Goal: Task Accomplishment & Management: Manage account settings

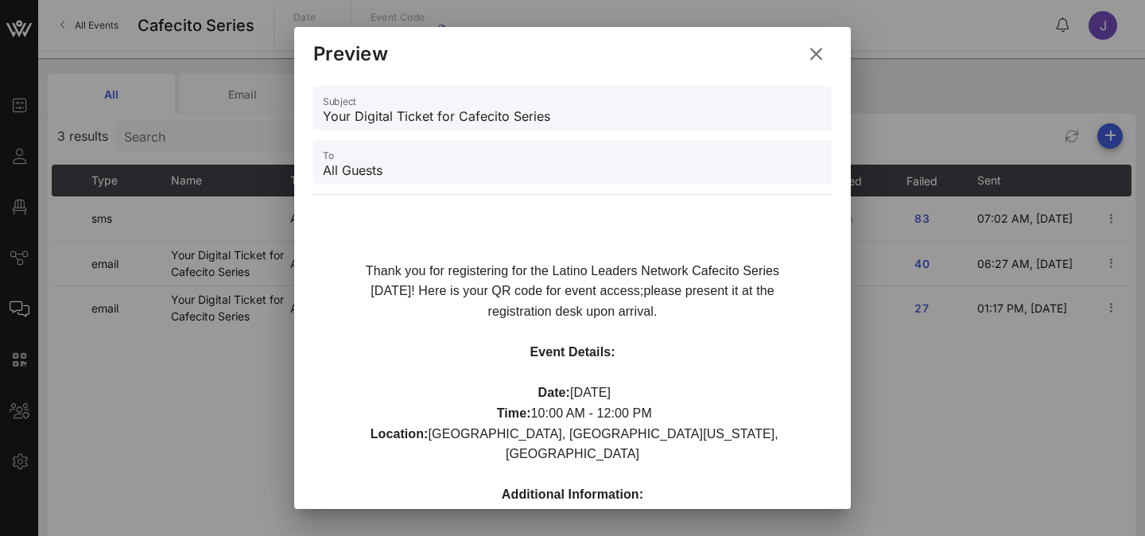
scroll to position [6, 0]
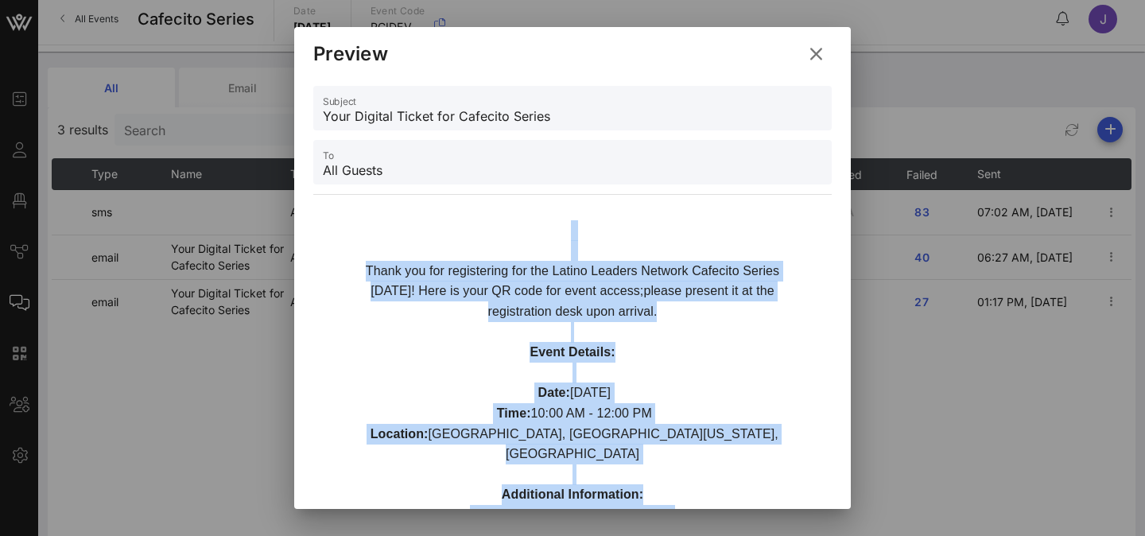
click at [817, 48] on icon at bounding box center [816, 54] width 22 height 20
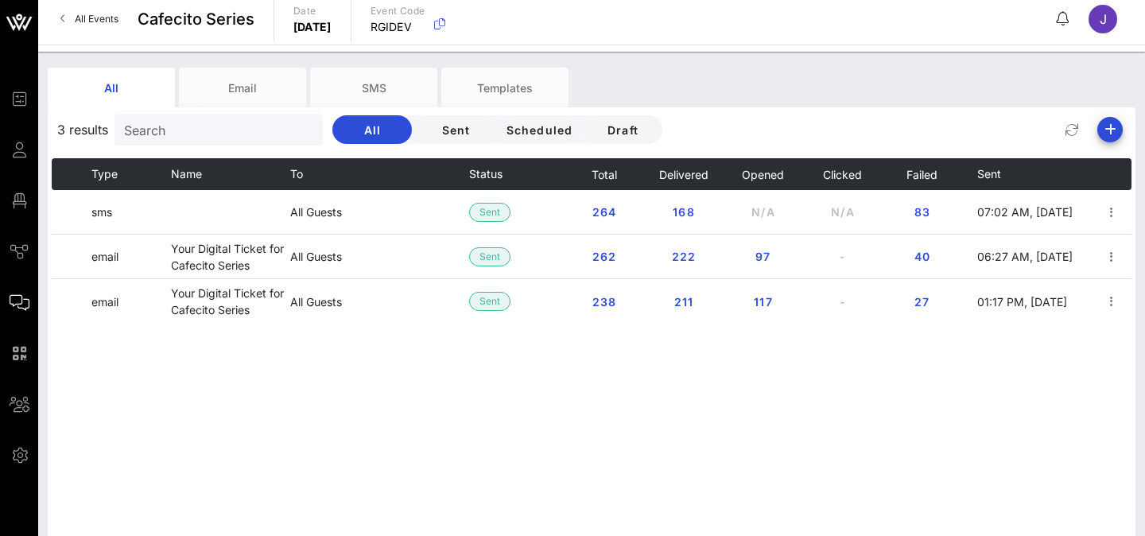
click at [61, 18] on icon at bounding box center [63, 18] width 6 height 1
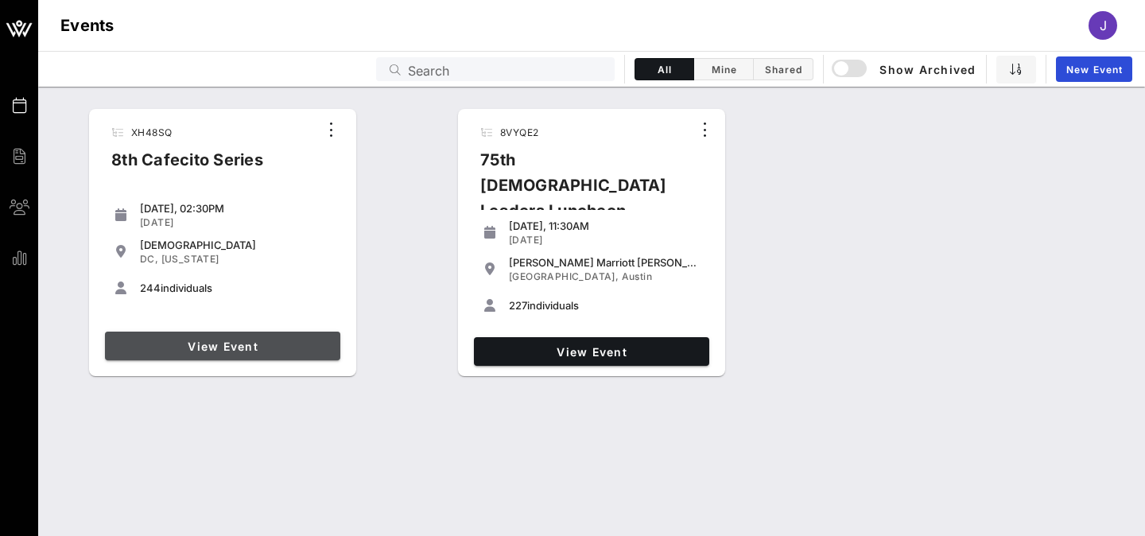
click at [197, 343] on span "View Event" at bounding box center [222, 347] width 223 height 14
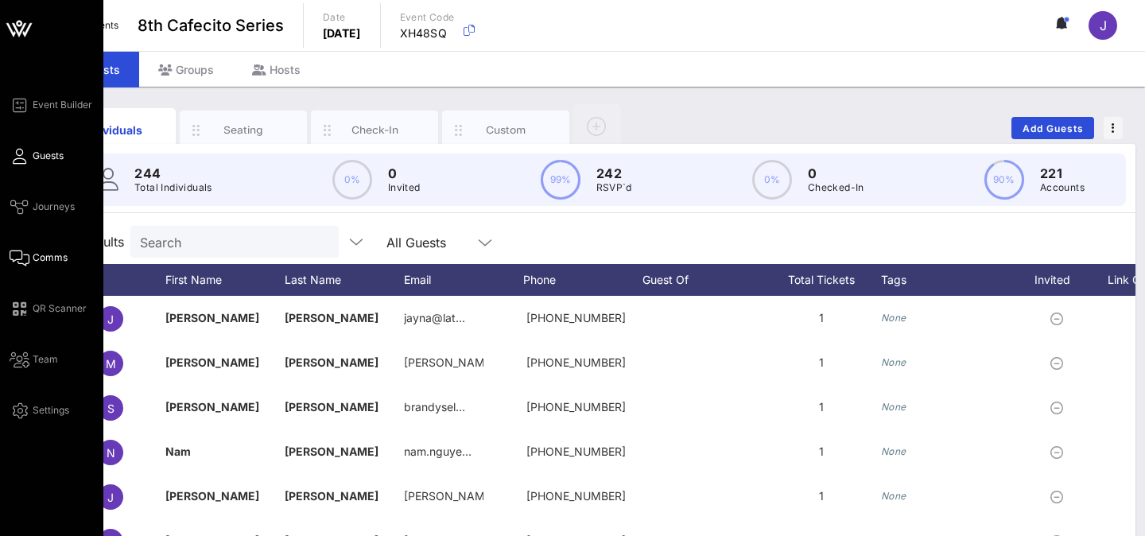
click at [18, 257] on icon at bounding box center [20, 258] width 20 height 2
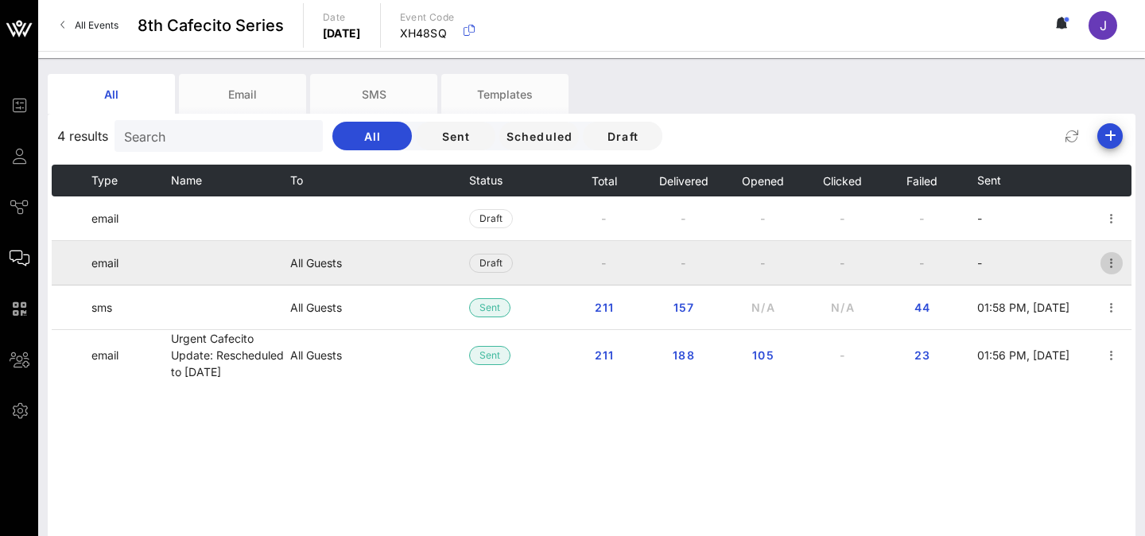
click at [1110, 264] on icon "button" at bounding box center [1111, 263] width 19 height 19
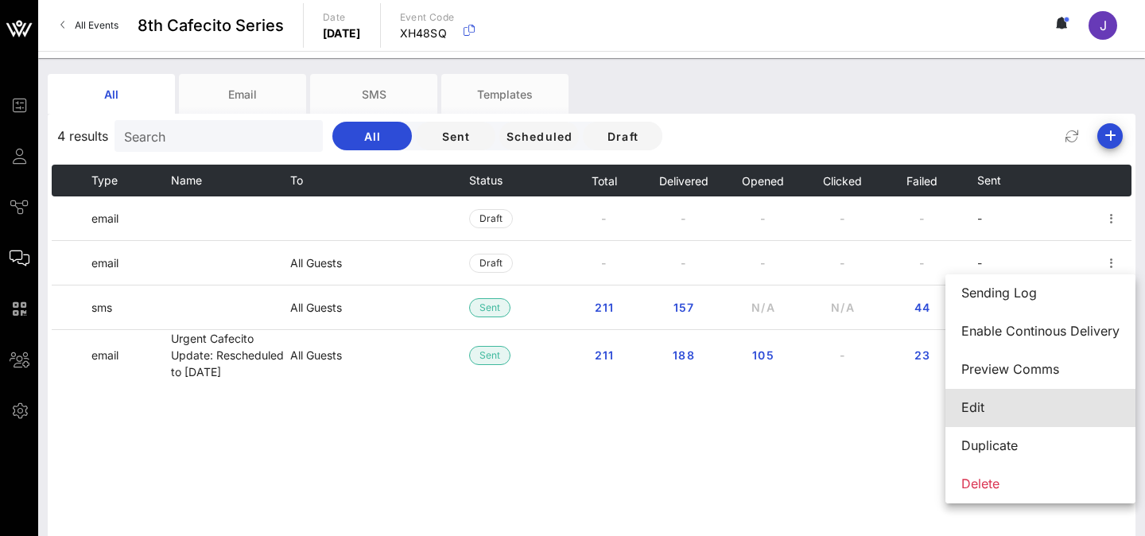
click at [986, 400] on div "Edit" at bounding box center [1040, 407] width 158 height 15
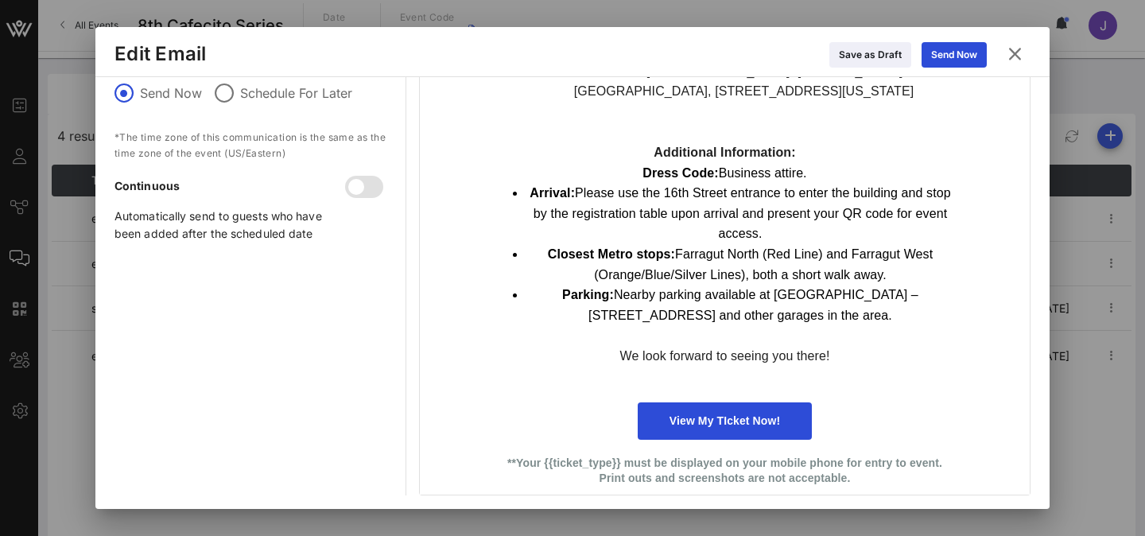
scroll to position [439, 0]
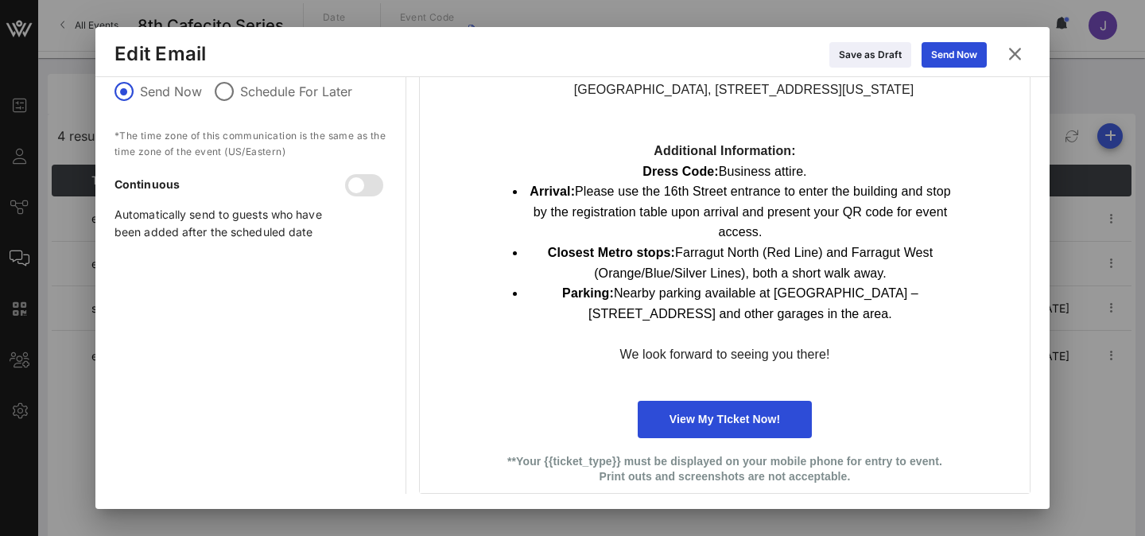
click at [1019, 54] on icon at bounding box center [1014, 54] width 21 height 19
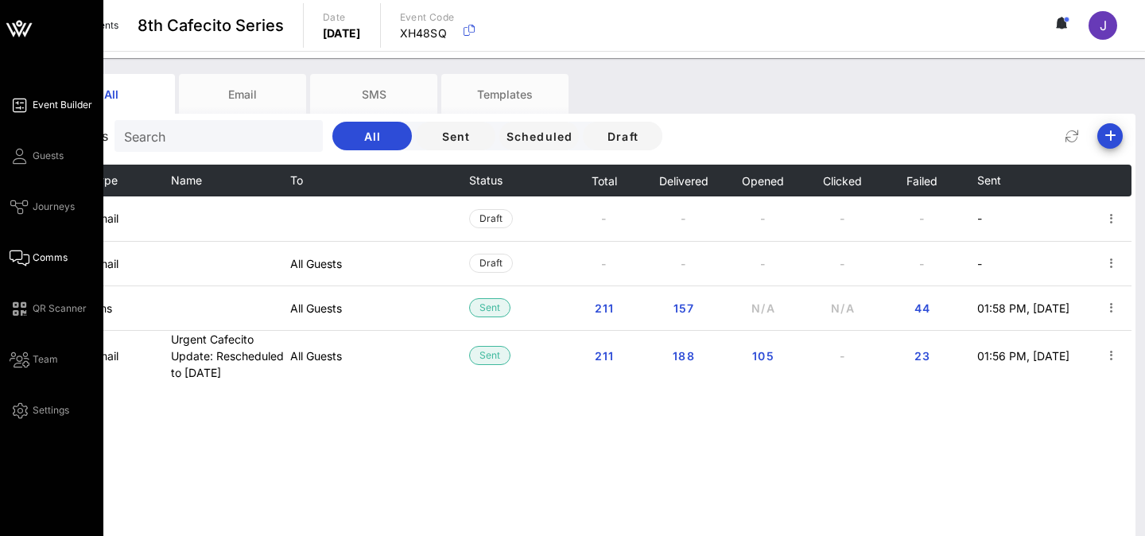
click at [41, 107] on span "Event Builder" at bounding box center [63, 105] width 60 height 14
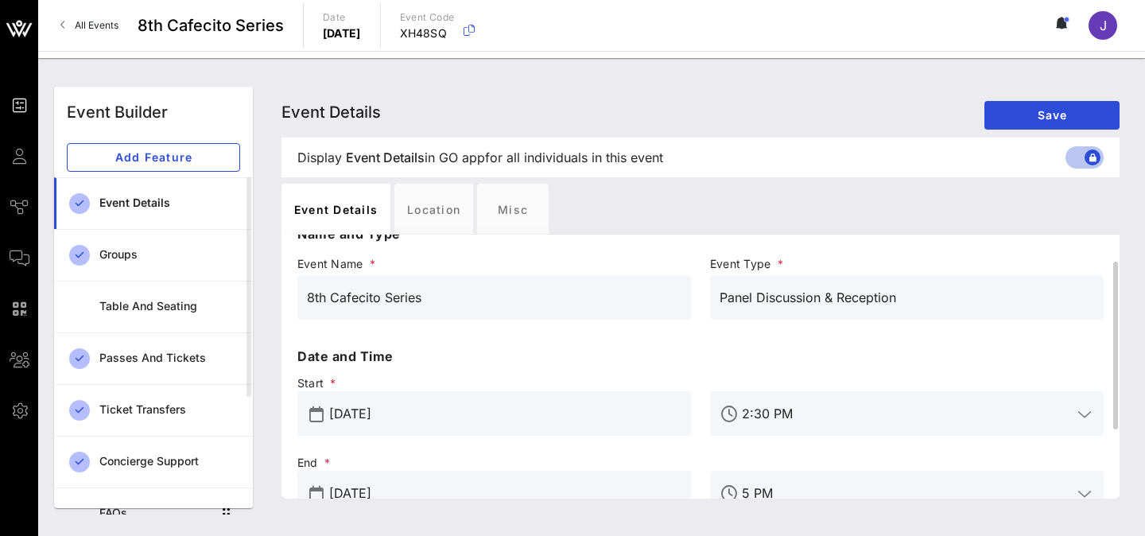
scroll to position [29, 0]
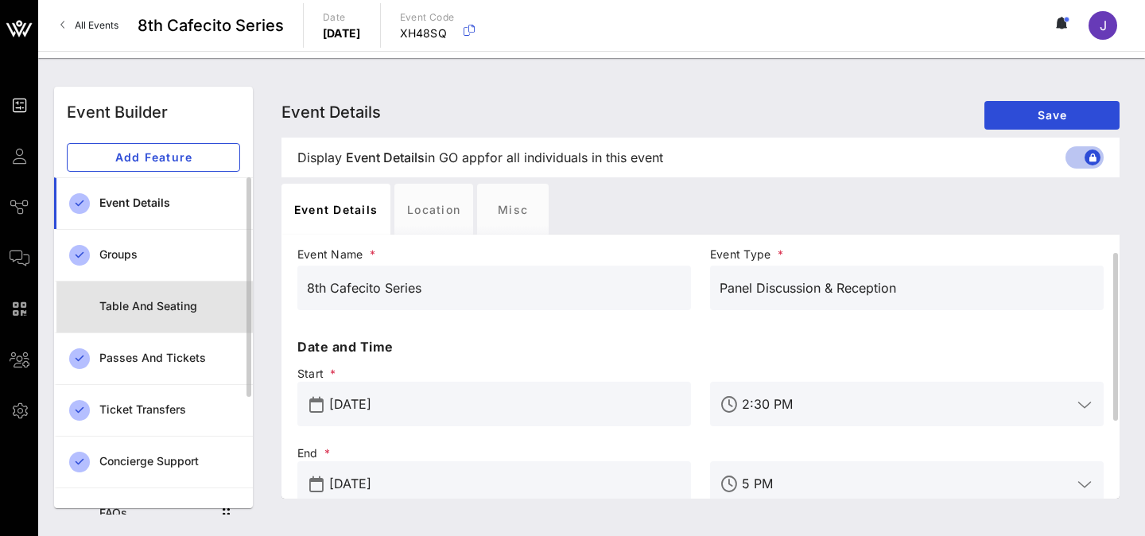
click at [146, 302] on div "Table and Seating" at bounding box center [169, 307] width 141 height 14
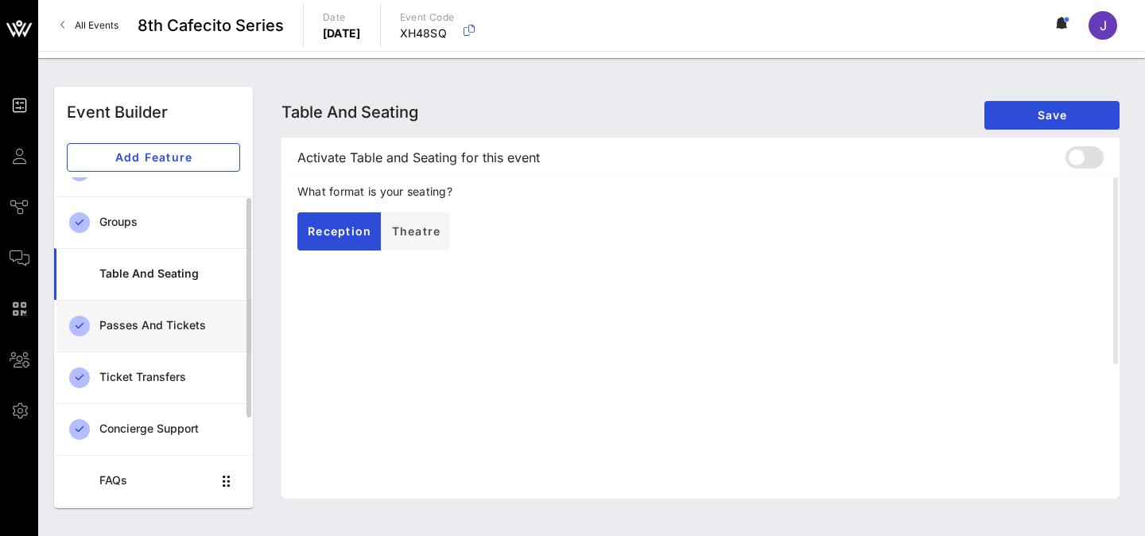
scroll to position [55, 0]
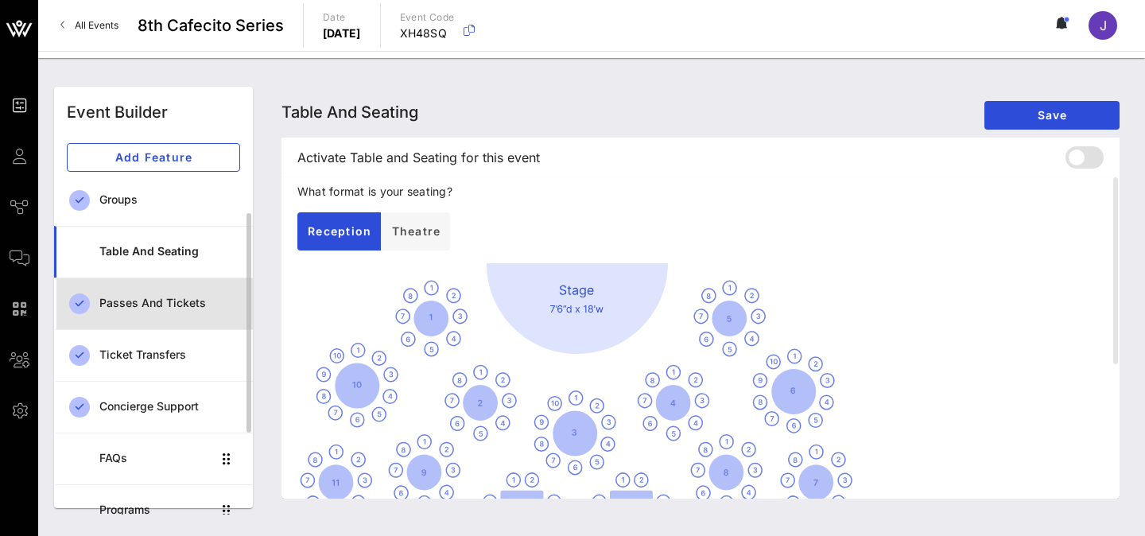
click at [146, 317] on div "Passes and Tickets" at bounding box center [169, 303] width 141 height 33
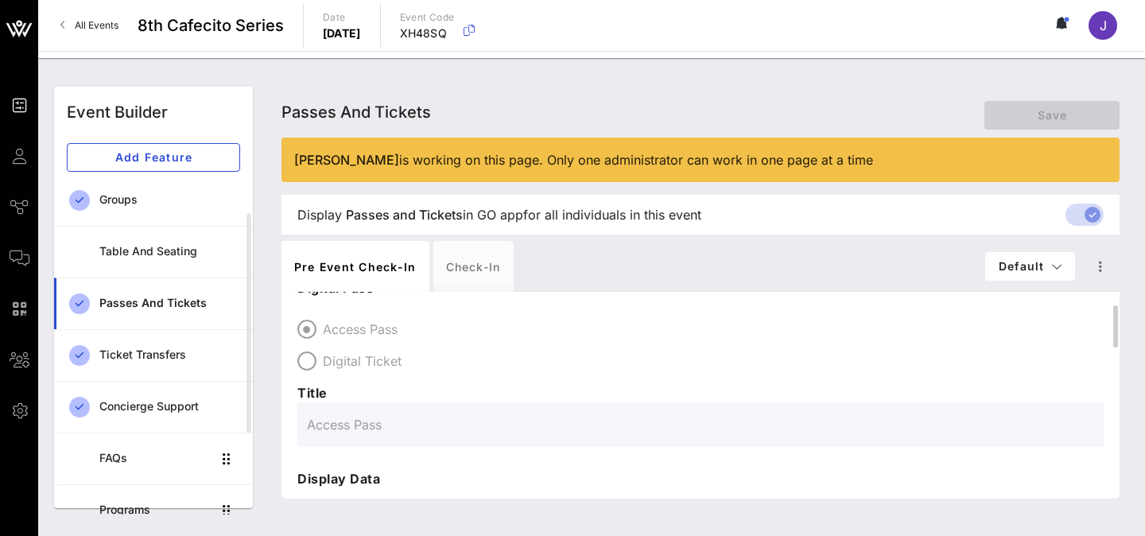
scroll to position [30, 0]
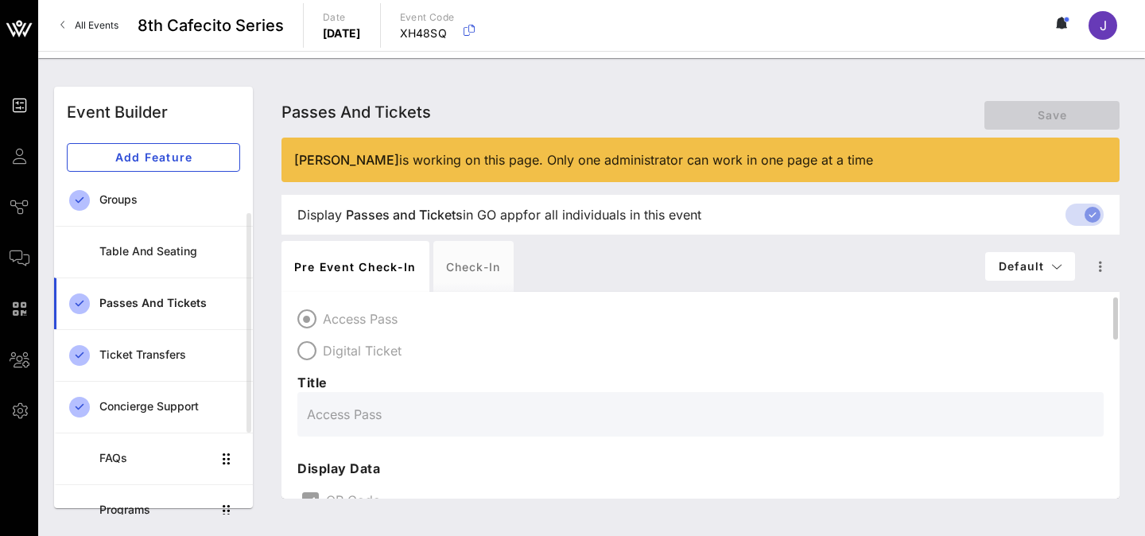
click at [316, 340] on div "Digital Pass Access Pass Digital Ticket Title Access Pass" at bounding box center [700, 352] width 806 height 169
click at [669, 297] on div "Digital Pass Access Pass Digital Ticket Title Access Pass" at bounding box center [700, 352] width 806 height 169
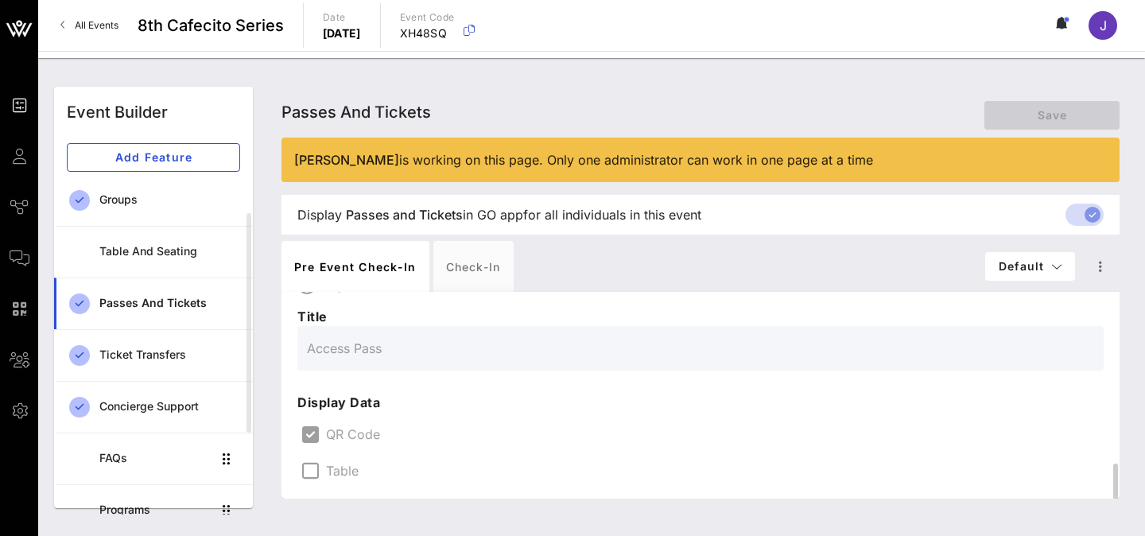
scroll to position [0, 0]
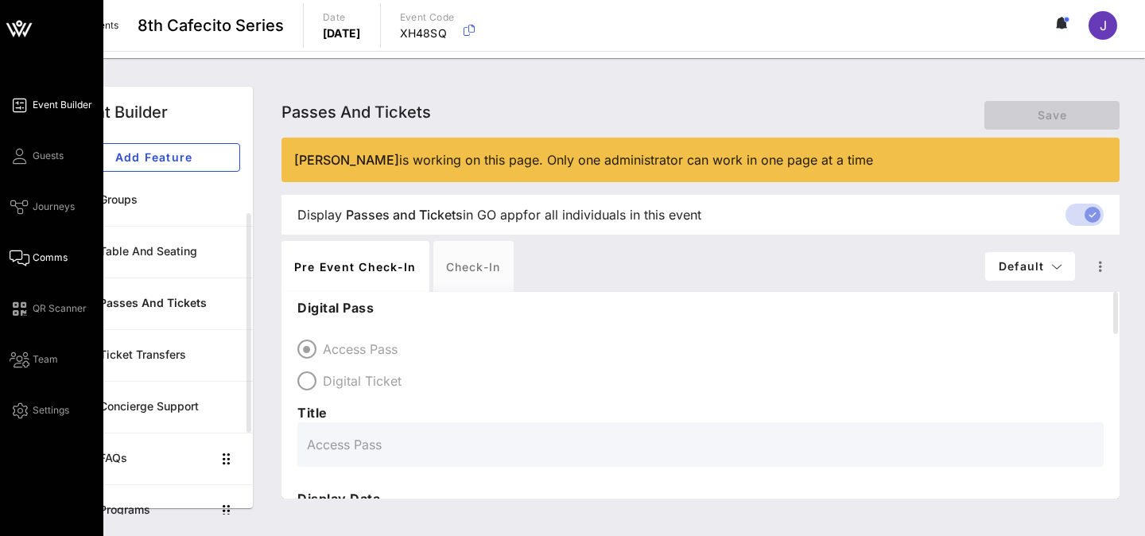
click at [31, 263] on link "Comms" at bounding box center [39, 257] width 58 height 19
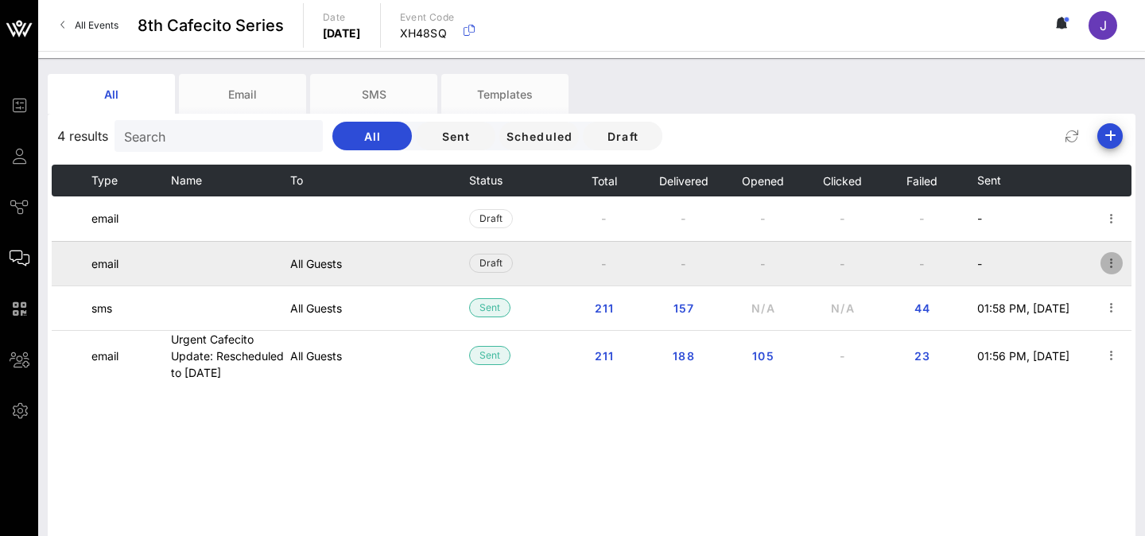
click at [1111, 262] on icon "button" at bounding box center [1111, 263] width 19 height 19
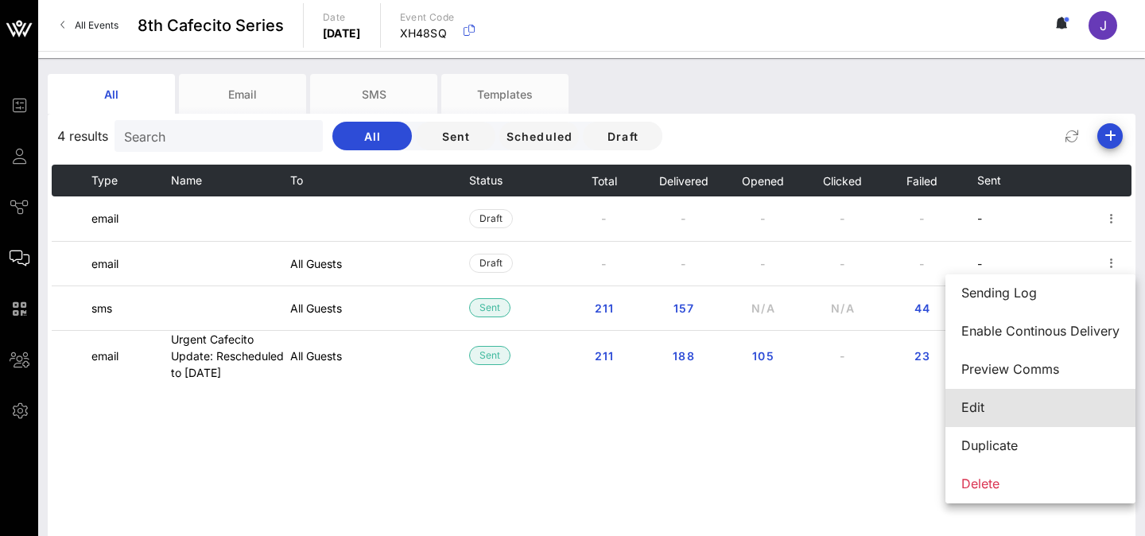
click at [980, 406] on div "Edit" at bounding box center [1040, 407] width 158 height 15
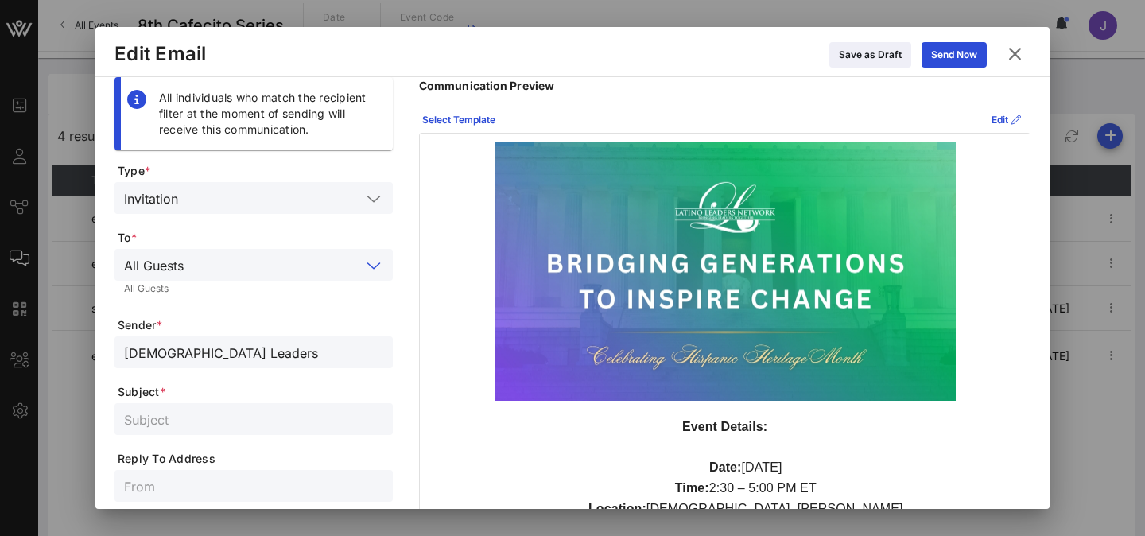
click at [193, 272] on input "text" at bounding box center [275, 264] width 171 height 21
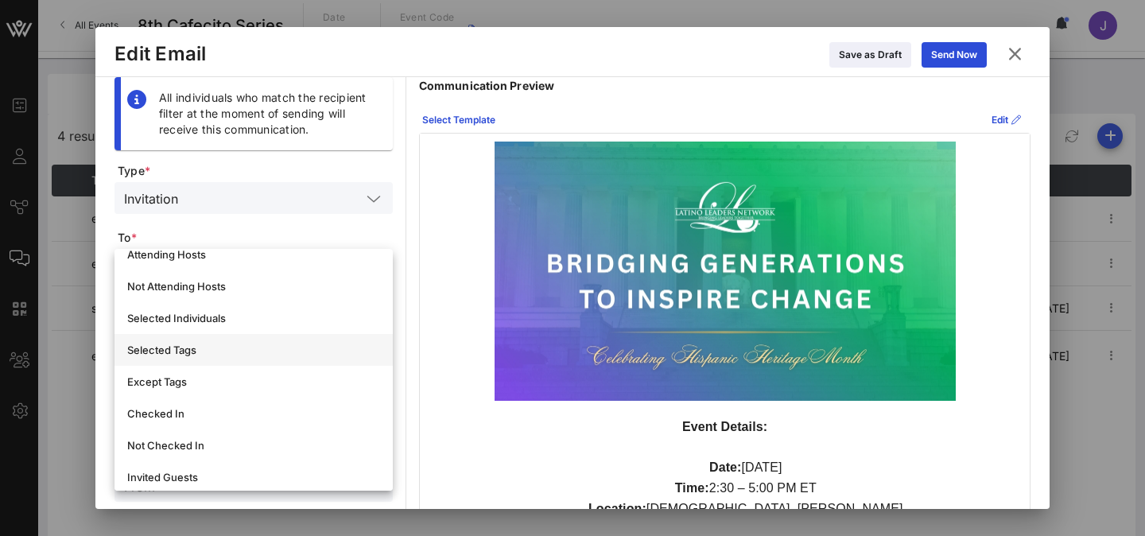
scroll to position [64, 0]
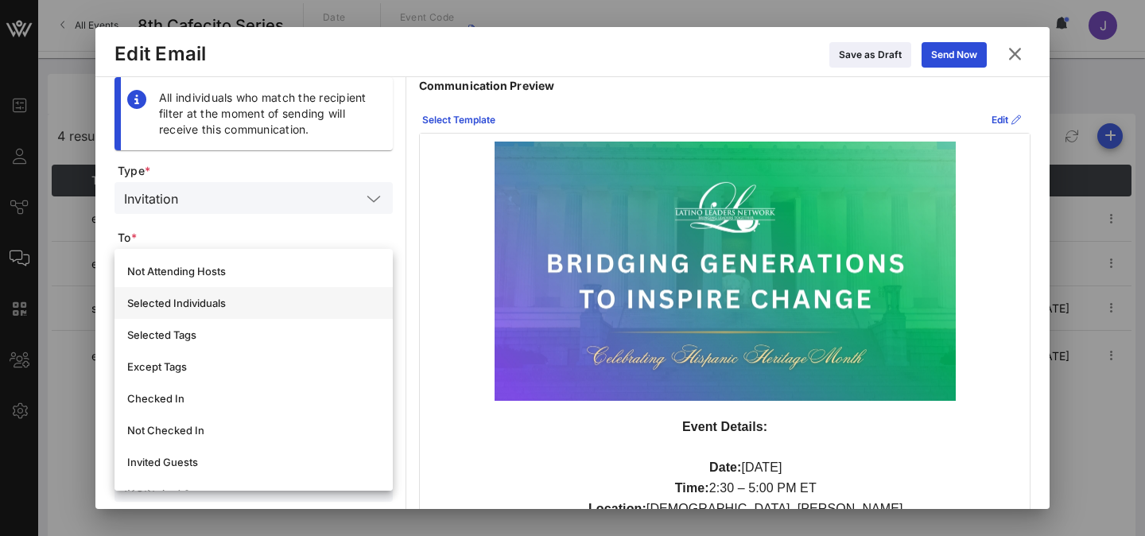
click at [184, 307] on div "Selected Individuals" at bounding box center [253, 303] width 253 height 13
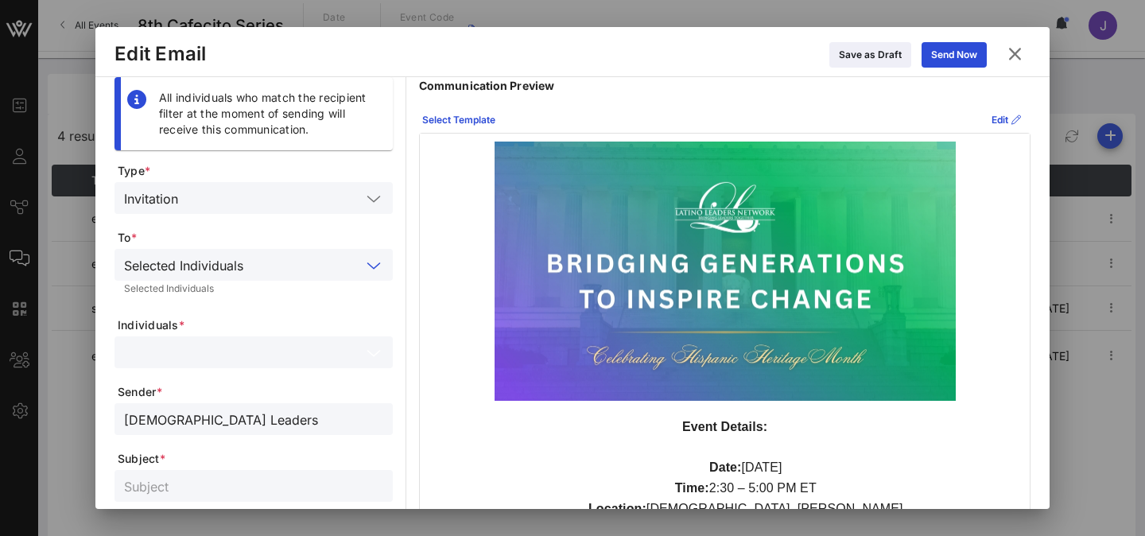
click at [198, 351] on input "text" at bounding box center [242, 352] width 237 height 21
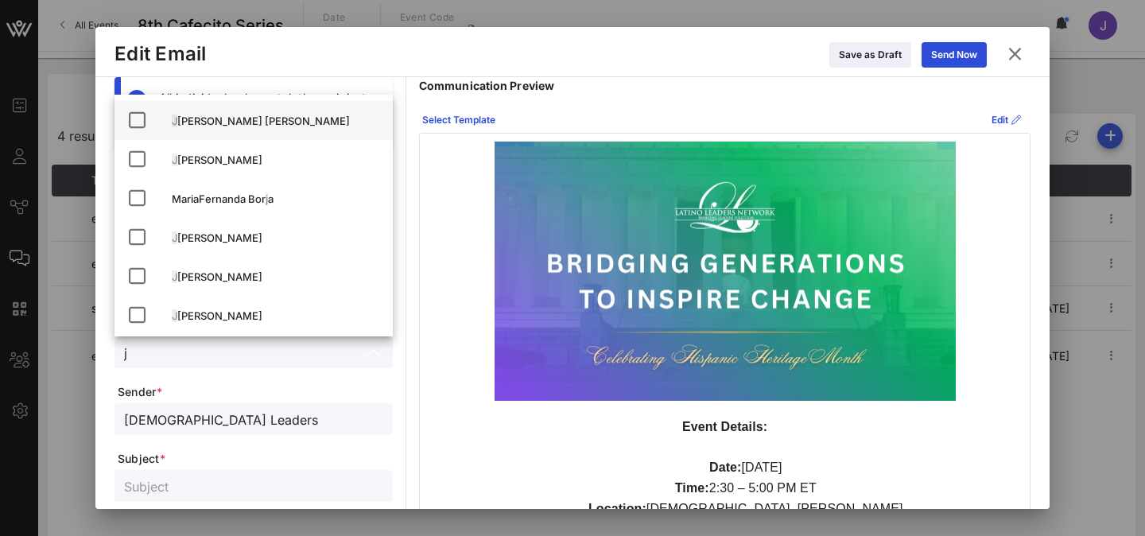
click at [196, 117] on div "J [PERSON_NAME] [PERSON_NAME]" at bounding box center [276, 121] width 208 height 13
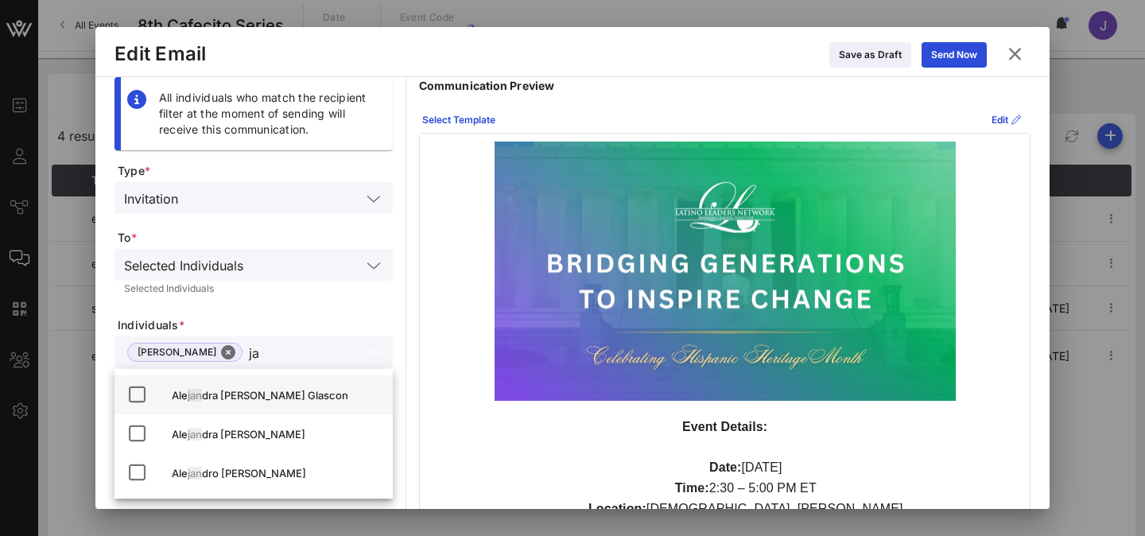
type input "j"
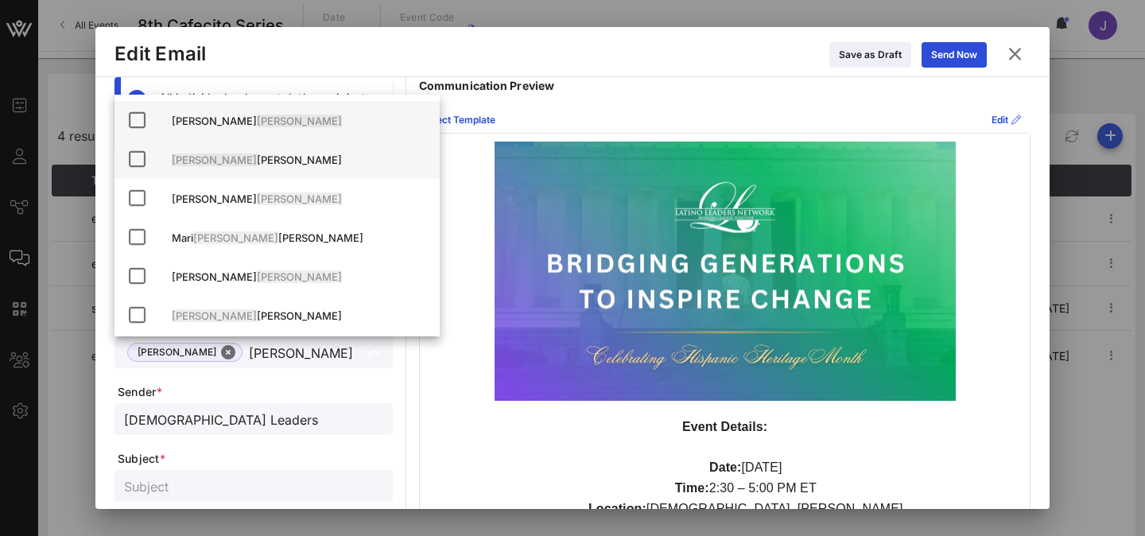
click at [208, 158] on div "[PERSON_NAME]" at bounding box center [299, 159] width 255 height 13
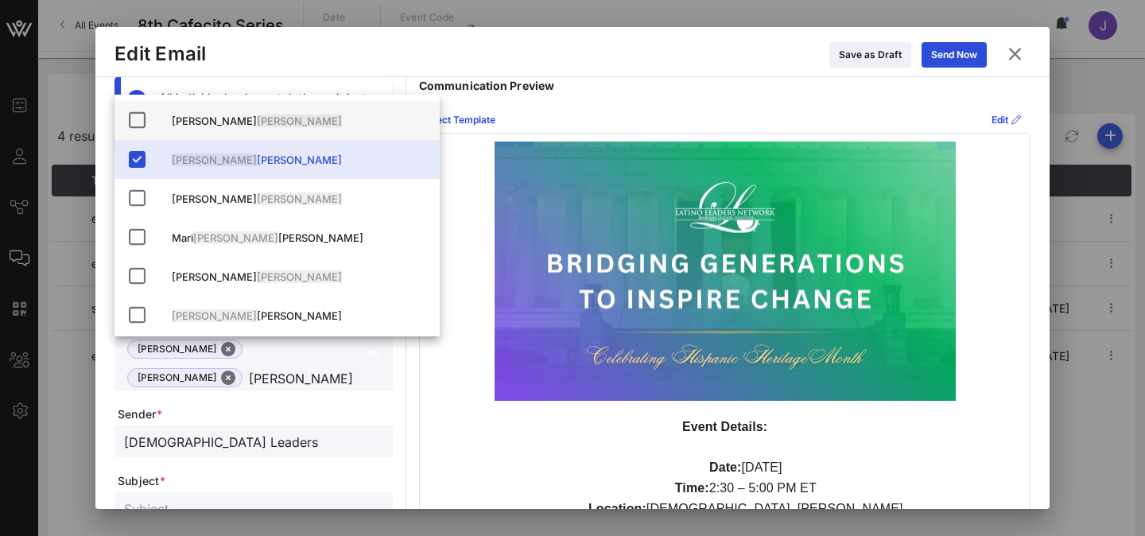
click at [374, 371] on div "[PERSON_NAME] [PERSON_NAME] [PERSON_NAME]" at bounding box center [253, 363] width 259 height 54
type input "[PERSON_NAME]"
click at [417, 371] on div "All individuals who match the recipient filter at the moment of sending will re…" at bounding box center [573, 505] width 916 height 856
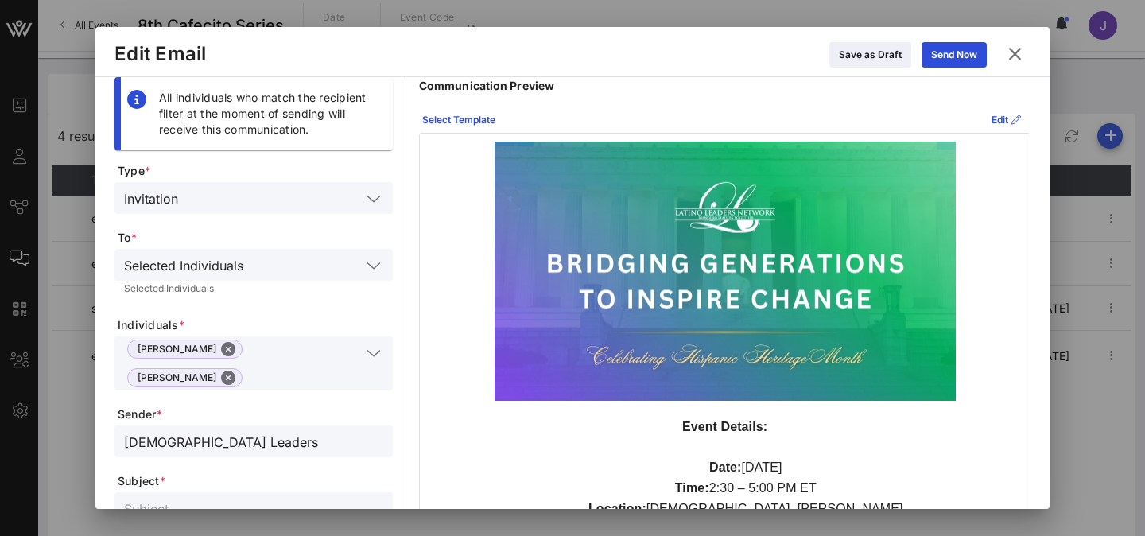
click at [239, 431] on input "[DEMOGRAPHIC_DATA] Leaders" at bounding box center [253, 441] width 259 height 21
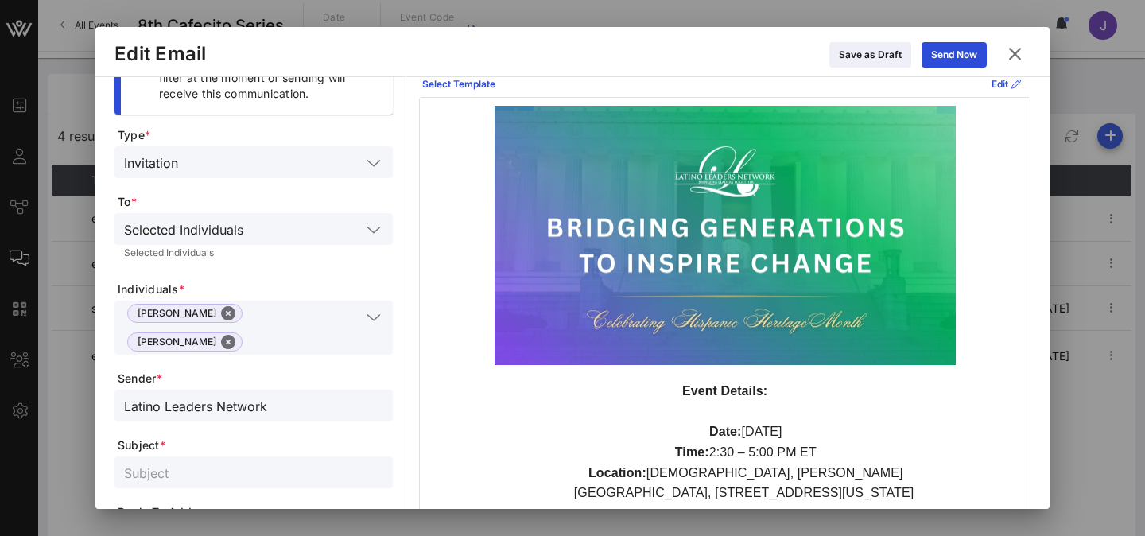
scroll to position [61, 0]
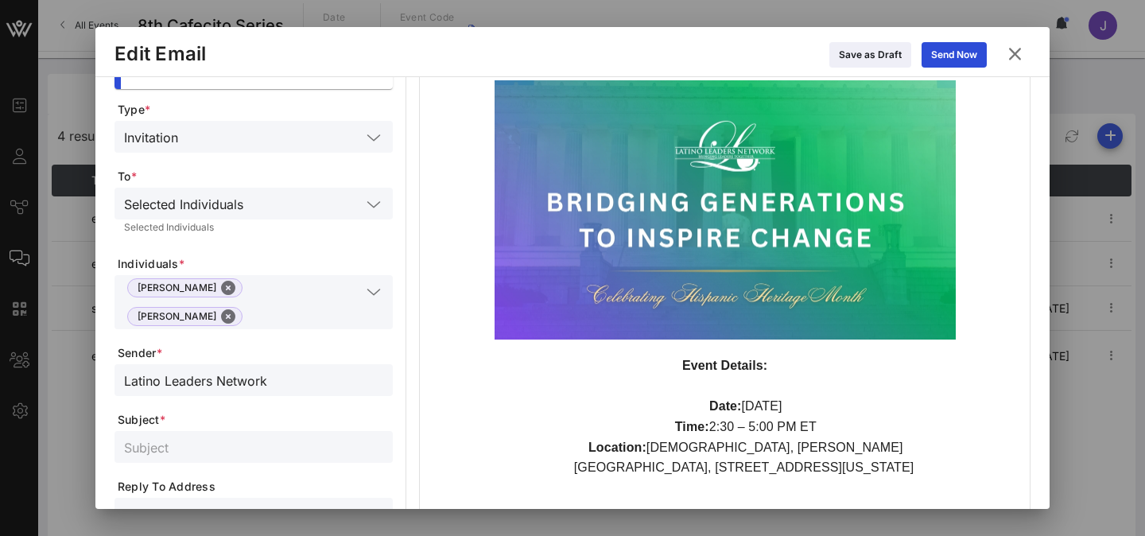
type input "Latino Leaders Network"
click at [161, 437] on input "text" at bounding box center [253, 447] width 259 height 21
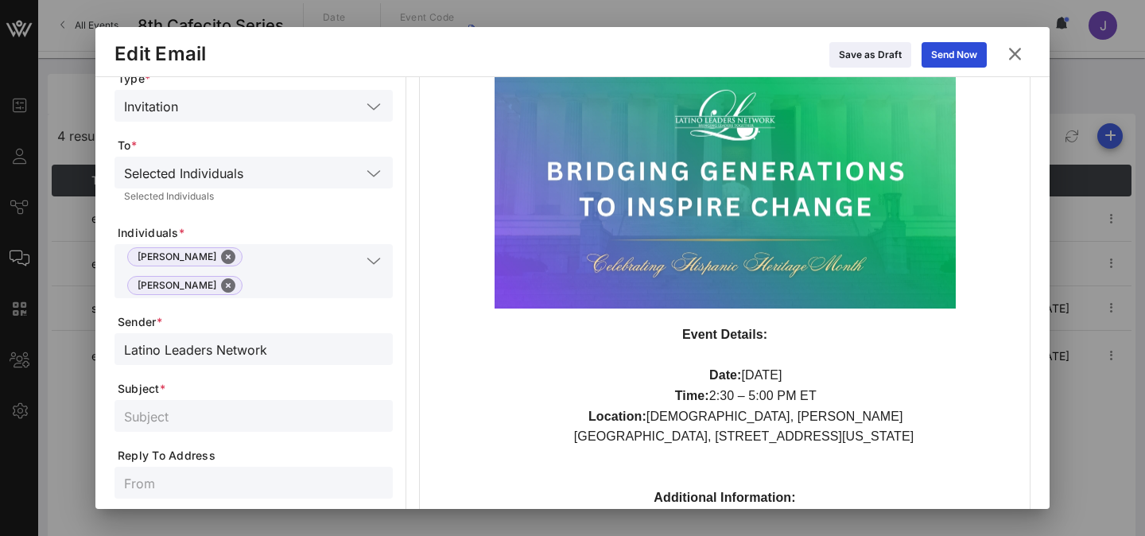
scroll to position [107, 0]
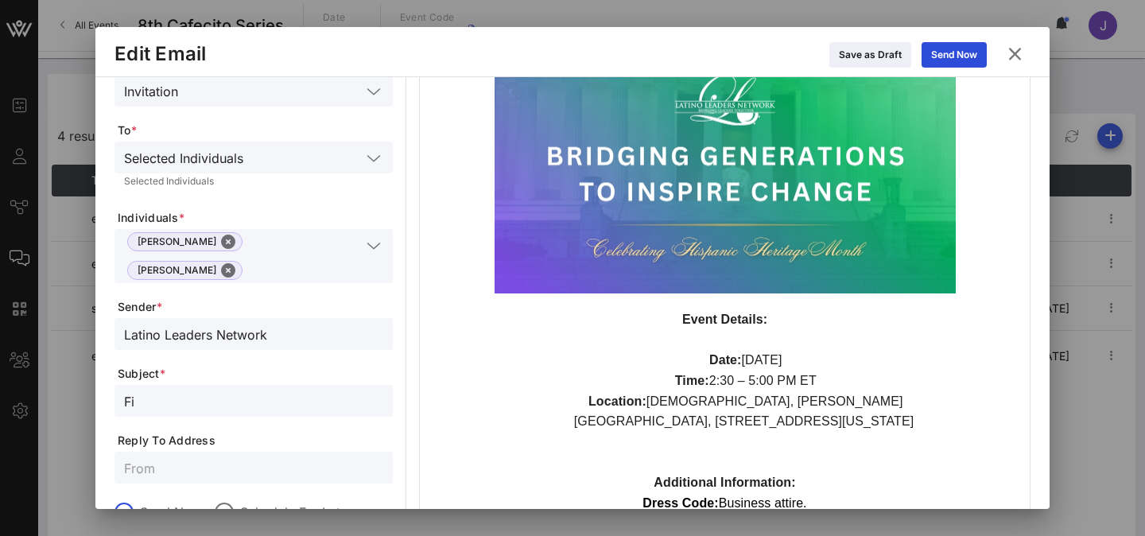
type input "F"
click at [227, 390] on input "Digital Ticket for Cafecito Series" at bounding box center [253, 400] width 259 height 21
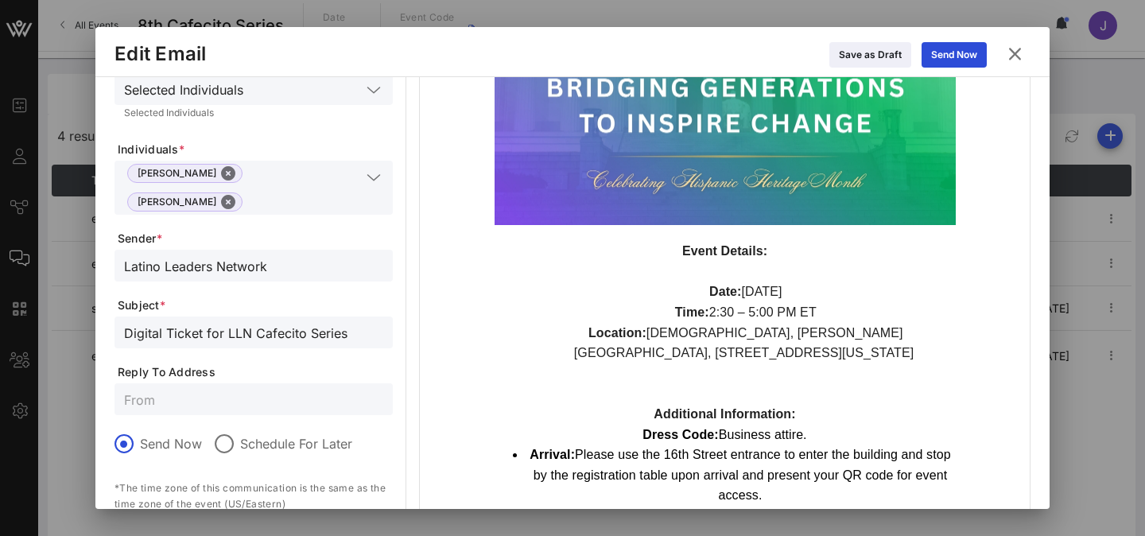
type input "Digital Ticket for LLN Cafecito Series"
click at [199, 389] on input "text" at bounding box center [253, 399] width 259 height 21
type input "[EMAIL_ADDRESS][DOMAIN_NAME]"
click at [957, 57] on icon at bounding box center [954, 55] width 11 height 10
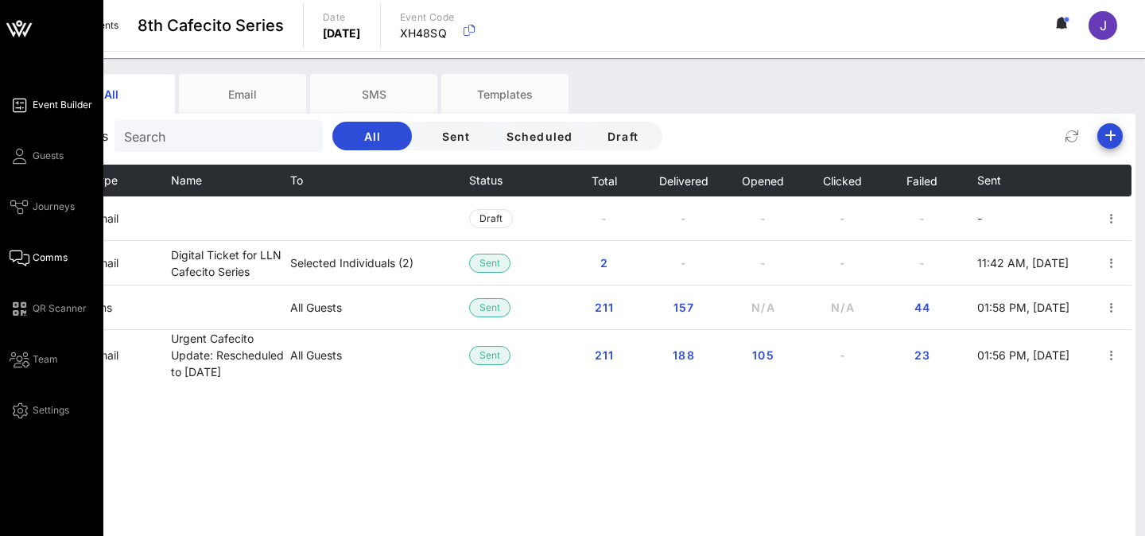
click at [28, 108] on link "Event Builder" at bounding box center [51, 104] width 83 height 19
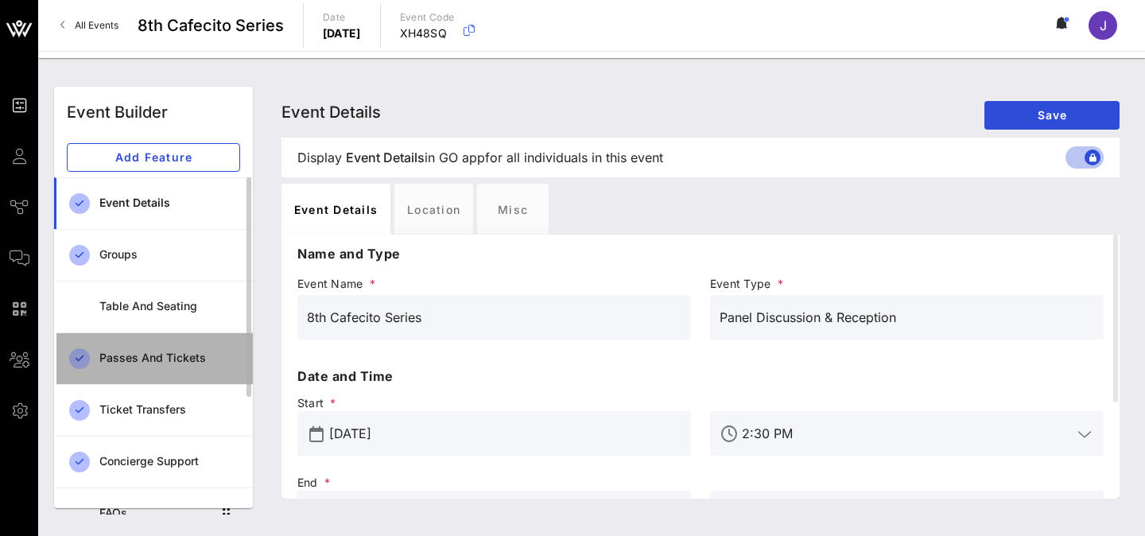
click at [146, 363] on div "Passes and Tickets" at bounding box center [169, 358] width 141 height 14
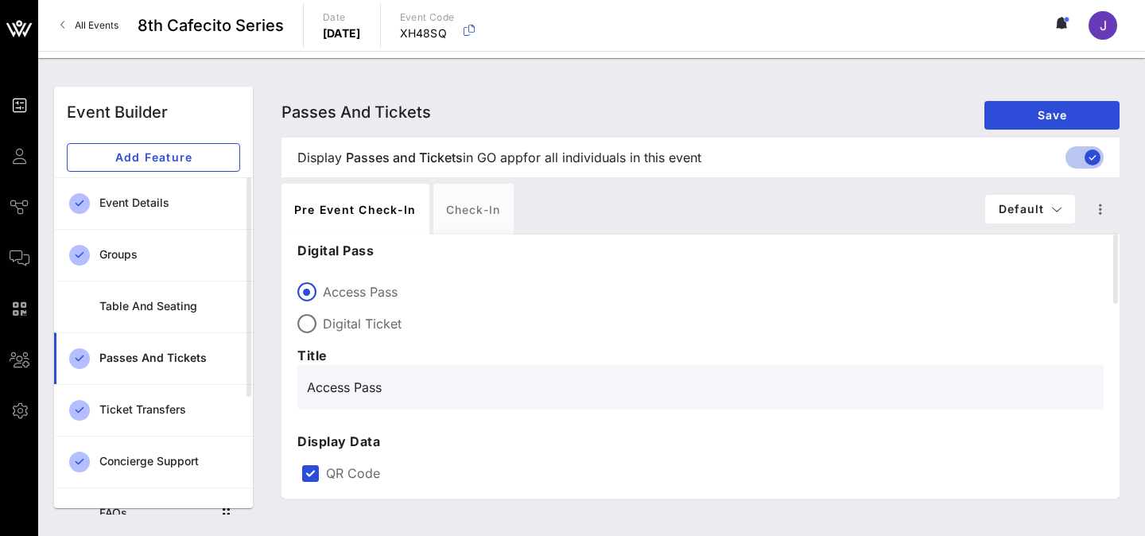
click at [578, 196] on div "Pre Event Check-in Check-in" at bounding box center [634, 209] width 704 height 51
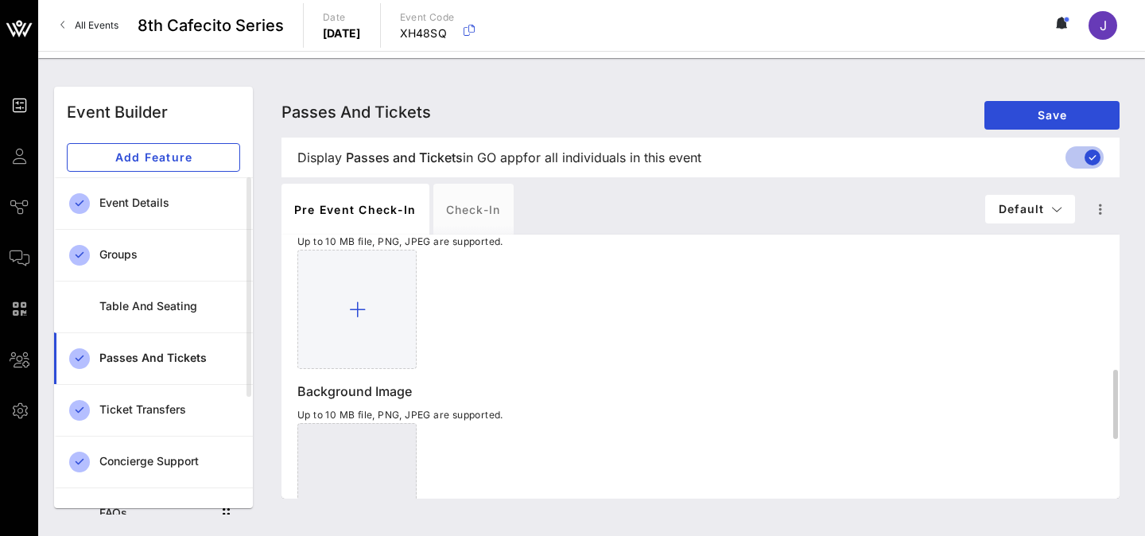
scroll to position [511, 0]
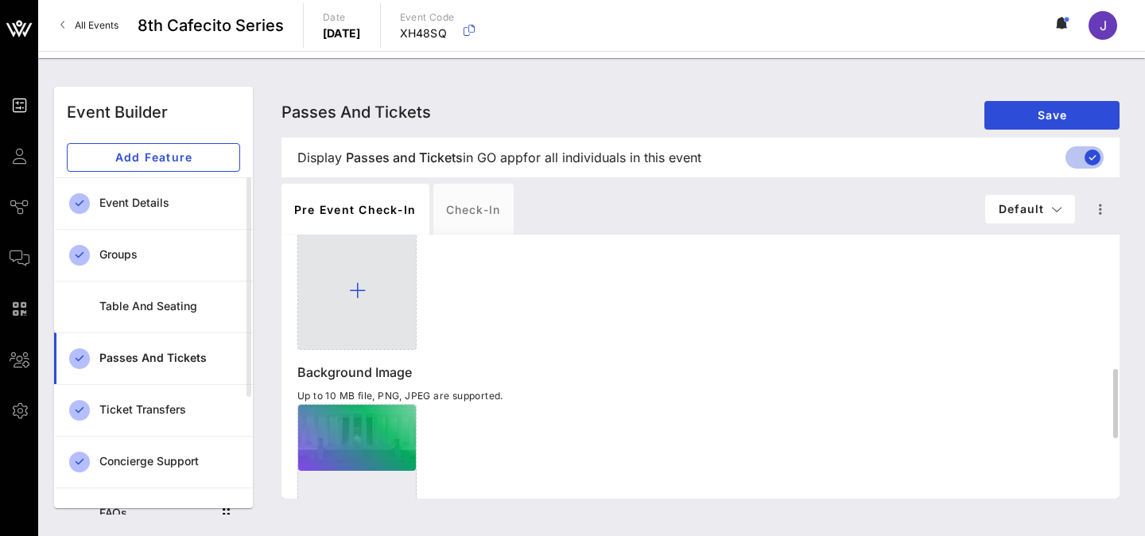
click at [346, 301] on div at bounding box center [356, 290] width 119 height 119
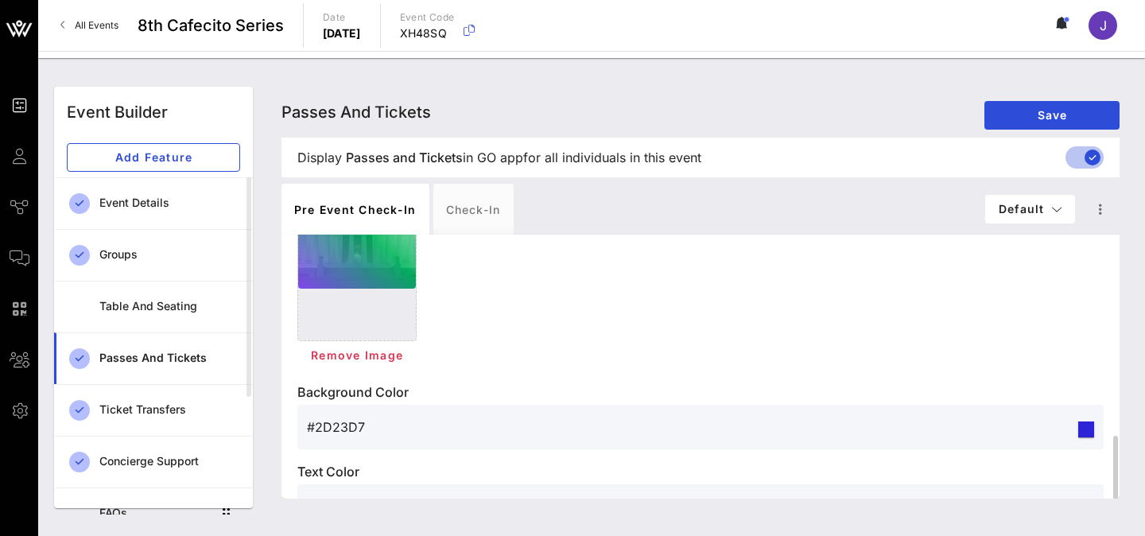
scroll to position [767, 0]
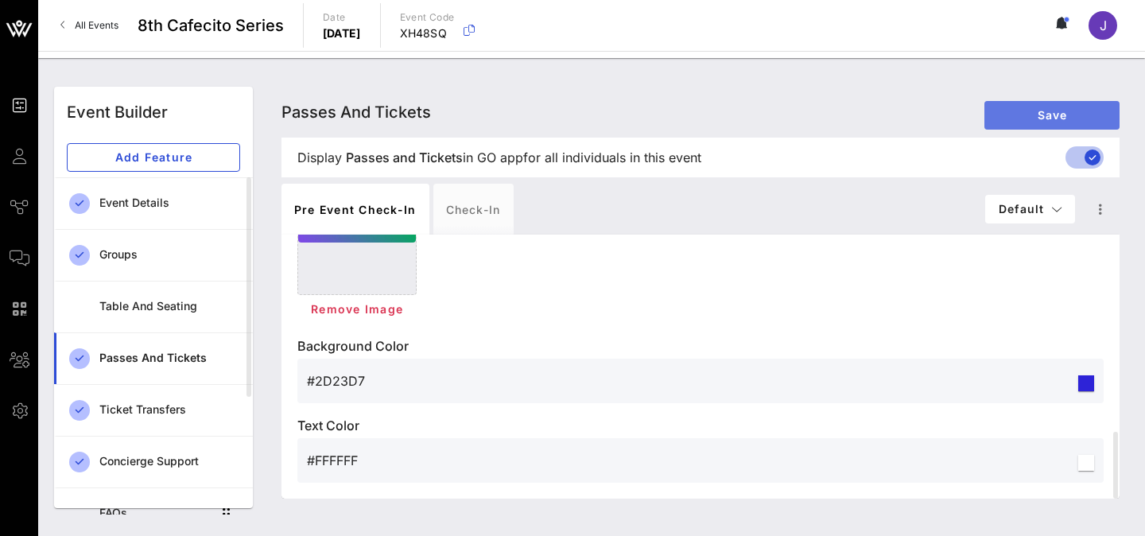
click at [1023, 117] on span "Save" at bounding box center [1052, 115] width 110 height 14
click at [1012, 113] on span "Save" at bounding box center [1052, 115] width 110 height 14
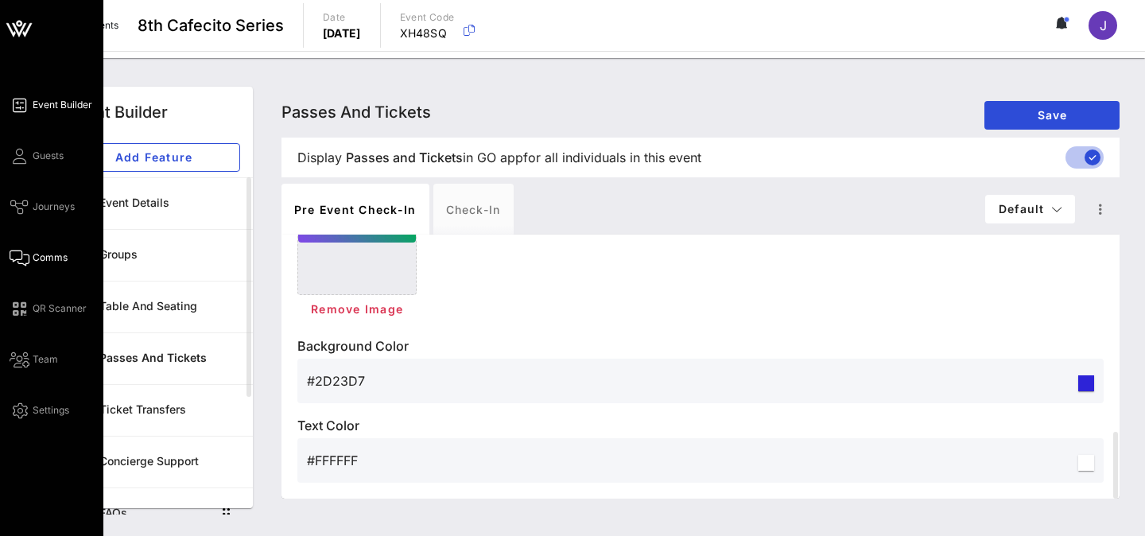
click at [17, 259] on icon at bounding box center [20, 258] width 20 height 2
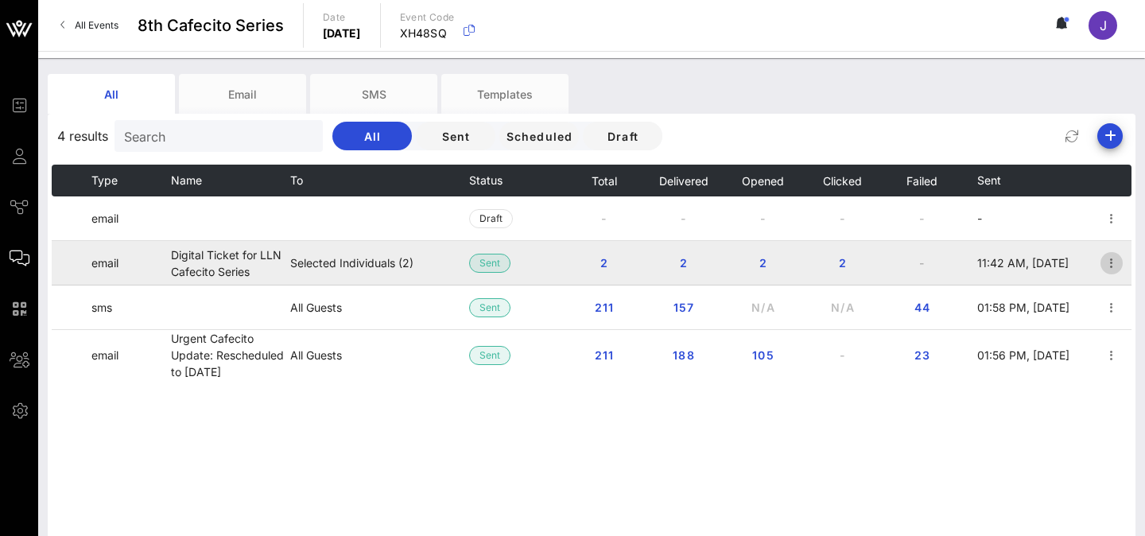
click at [1109, 267] on icon "button" at bounding box center [1111, 263] width 19 height 19
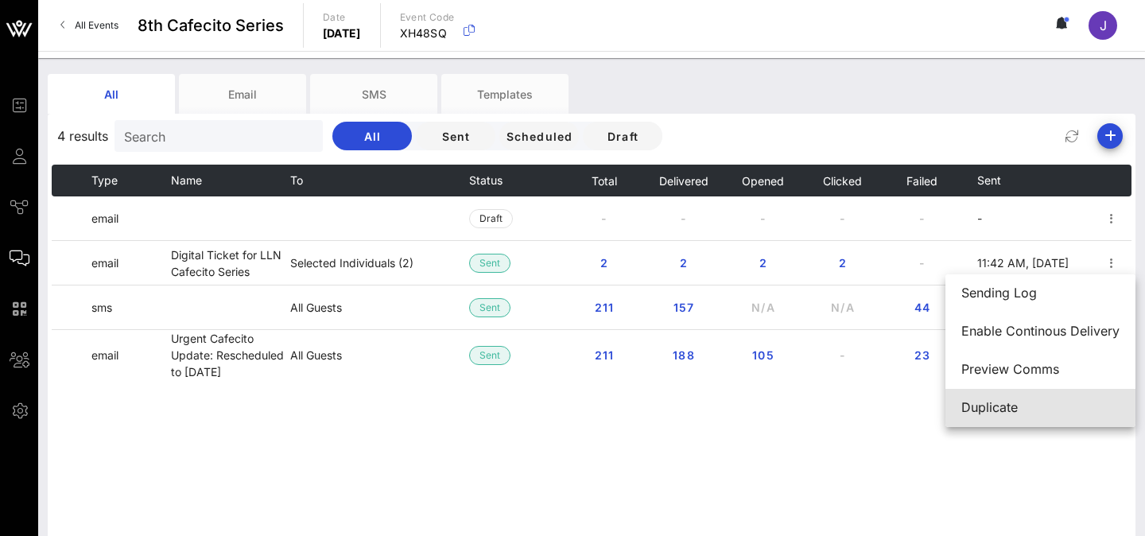
click at [980, 404] on div "Duplicate" at bounding box center [1040, 407] width 158 height 15
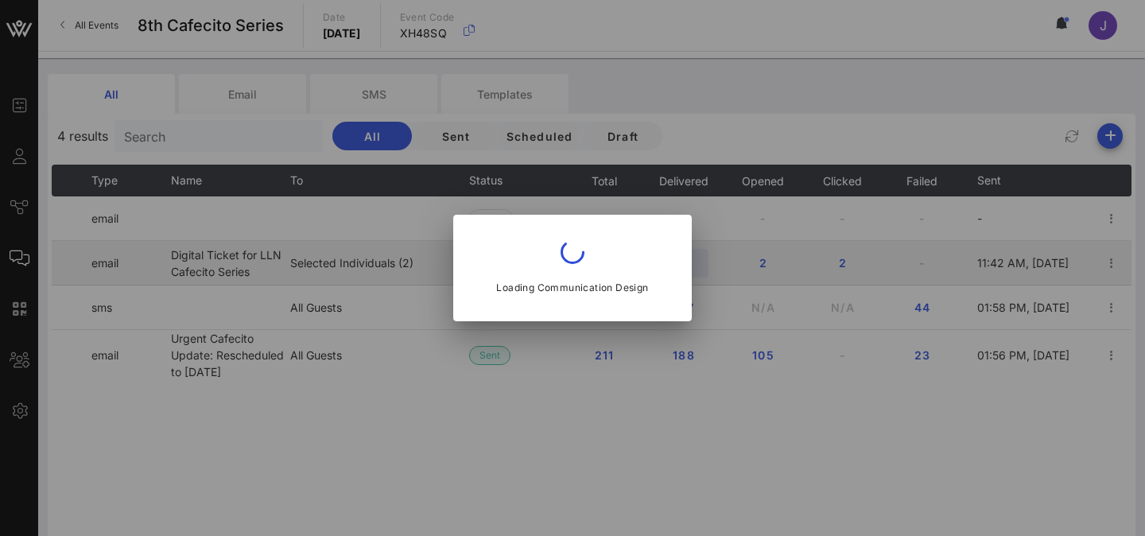
type input "Latino Leaders Network"
type input "Digital Ticket for LLN Cafecito Series"
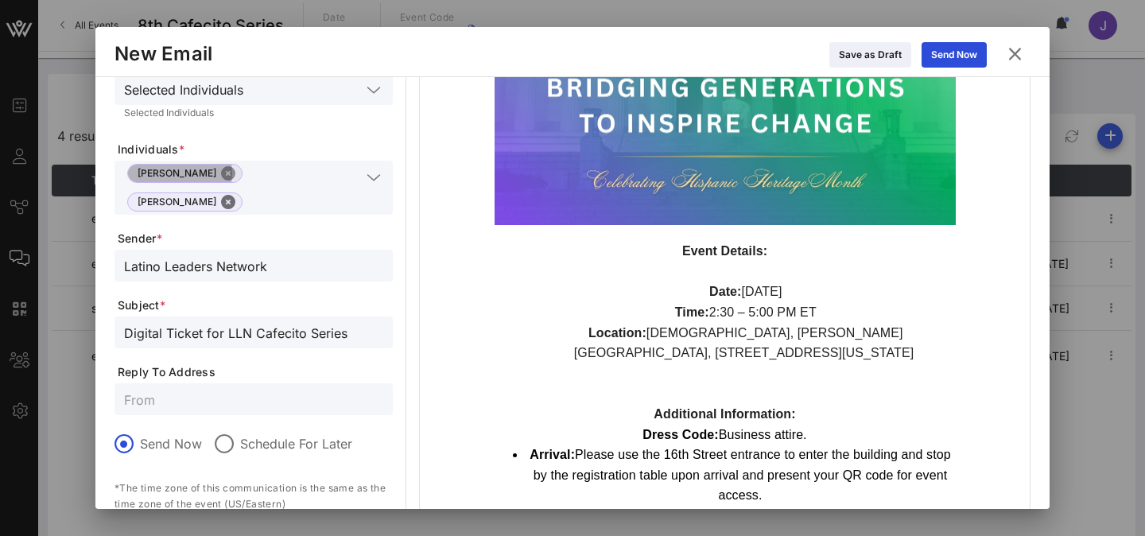
click at [221, 176] on button "Close" at bounding box center [228, 173] width 14 height 14
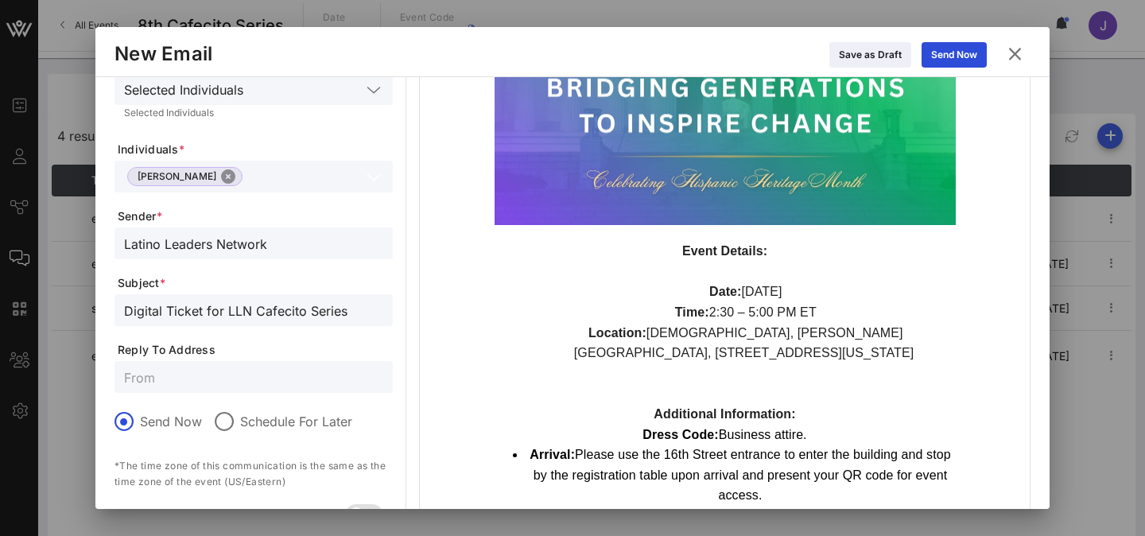
click at [221, 174] on button "Close" at bounding box center [228, 176] width 14 height 14
click at [236, 176] on input "text" at bounding box center [242, 176] width 237 height 21
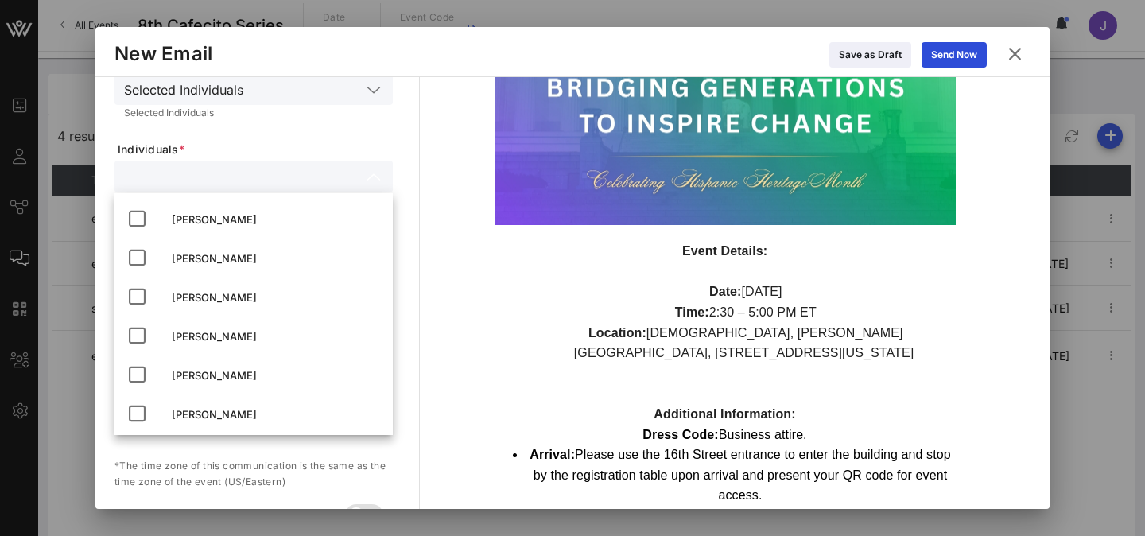
click at [239, 144] on span "Individuals *" at bounding box center [255, 150] width 275 height 16
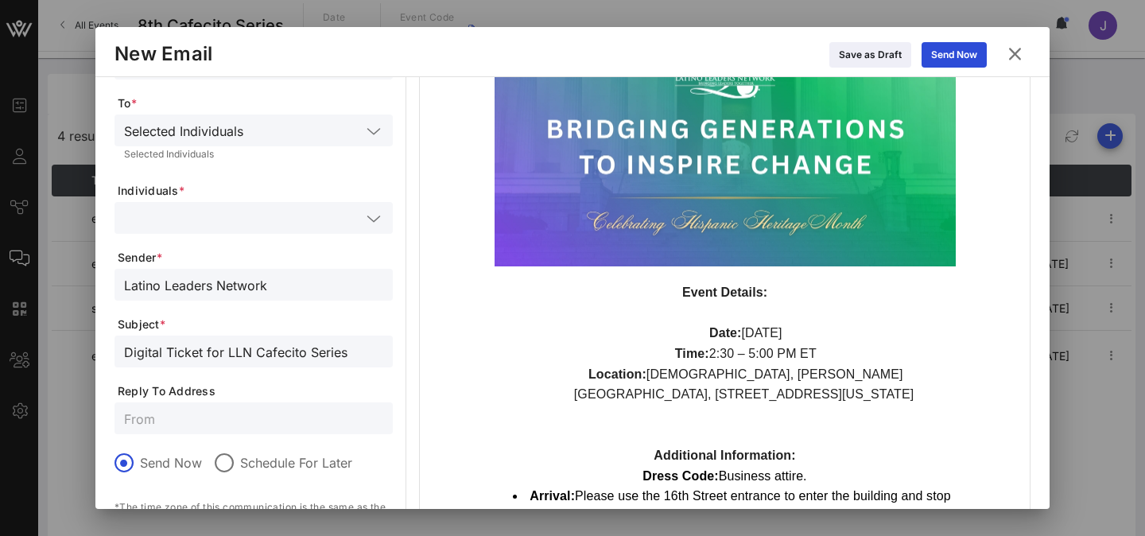
scroll to position [123, 0]
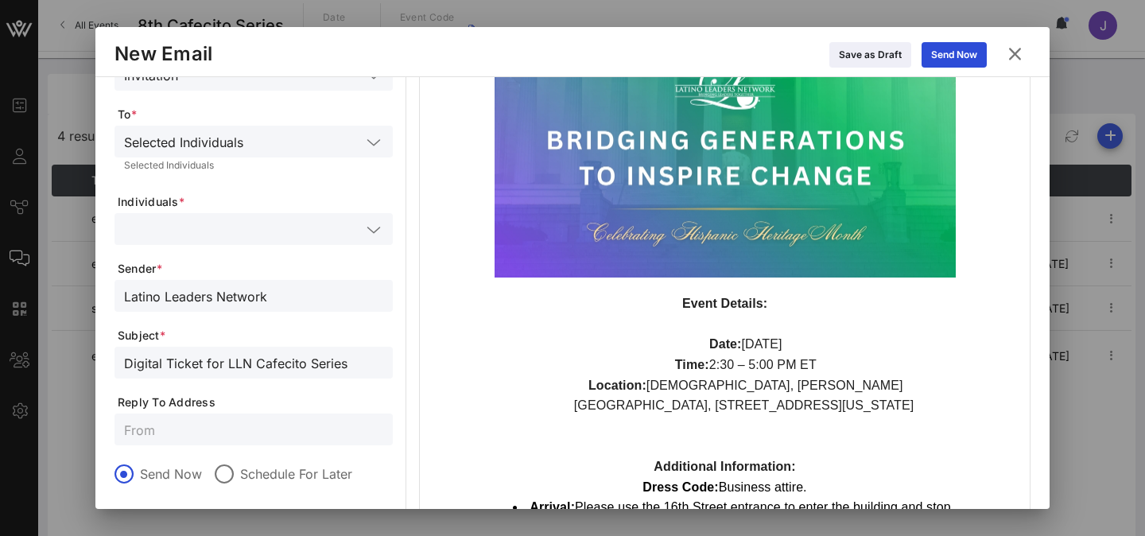
click at [242, 144] on div "Selected Individuals" at bounding box center [183, 142] width 119 height 14
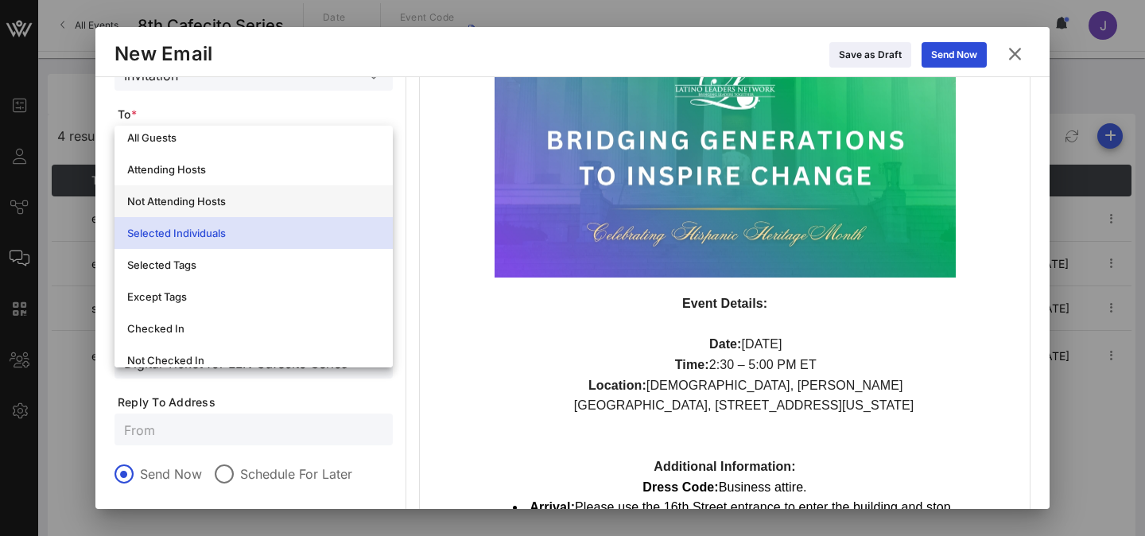
scroll to position [0, 0]
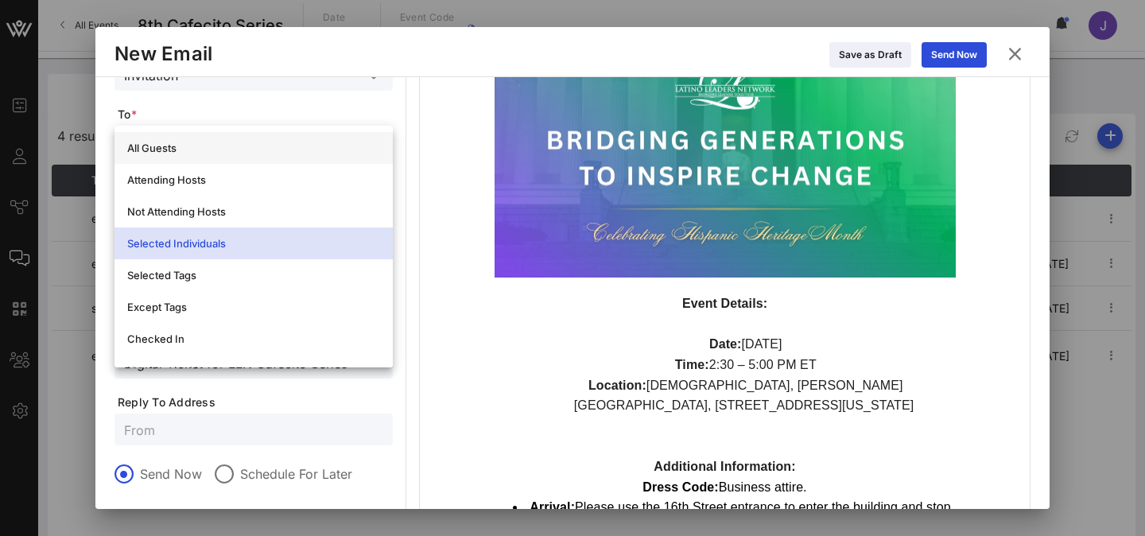
click at [219, 156] on div "All Guests" at bounding box center [253, 147] width 253 height 25
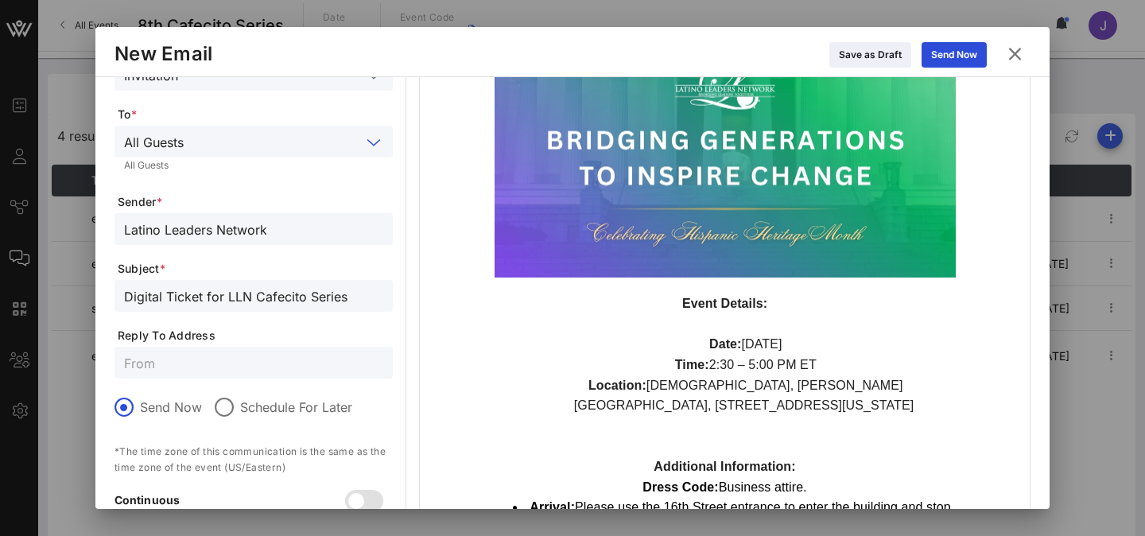
click at [317, 184] on form "Type * Invitation To * All Guests All Guests Sender * Latino Leaders Network Su…" at bounding box center [254, 305] width 278 height 530
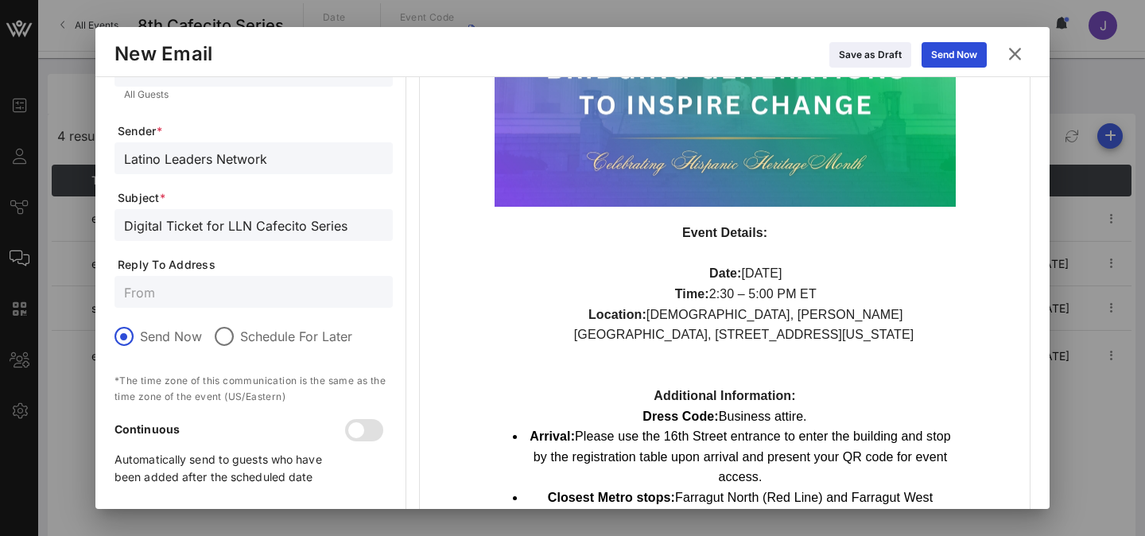
scroll to position [220, 0]
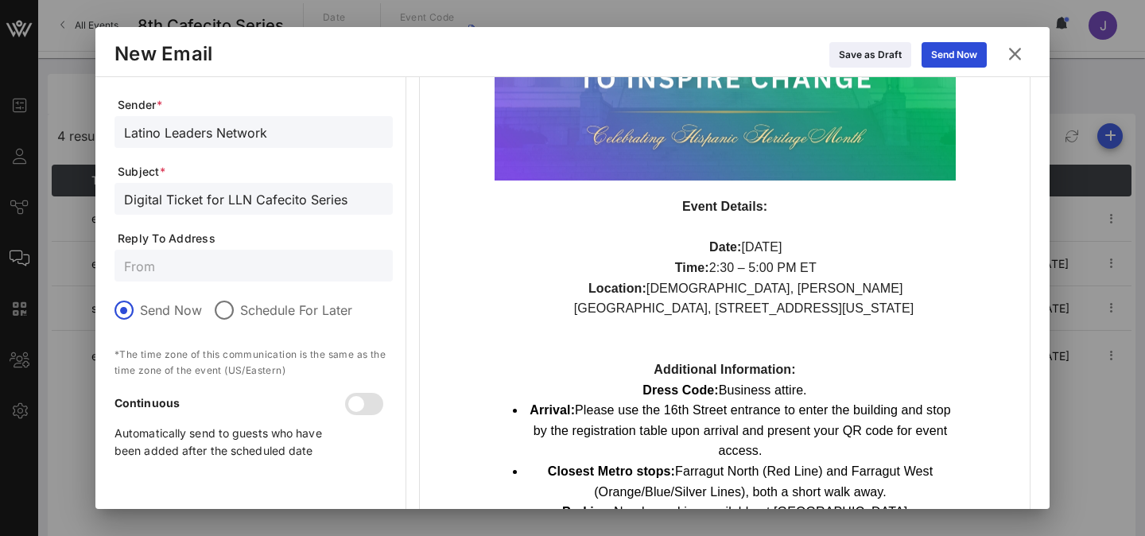
click at [197, 262] on input "text" at bounding box center [253, 265] width 259 height 21
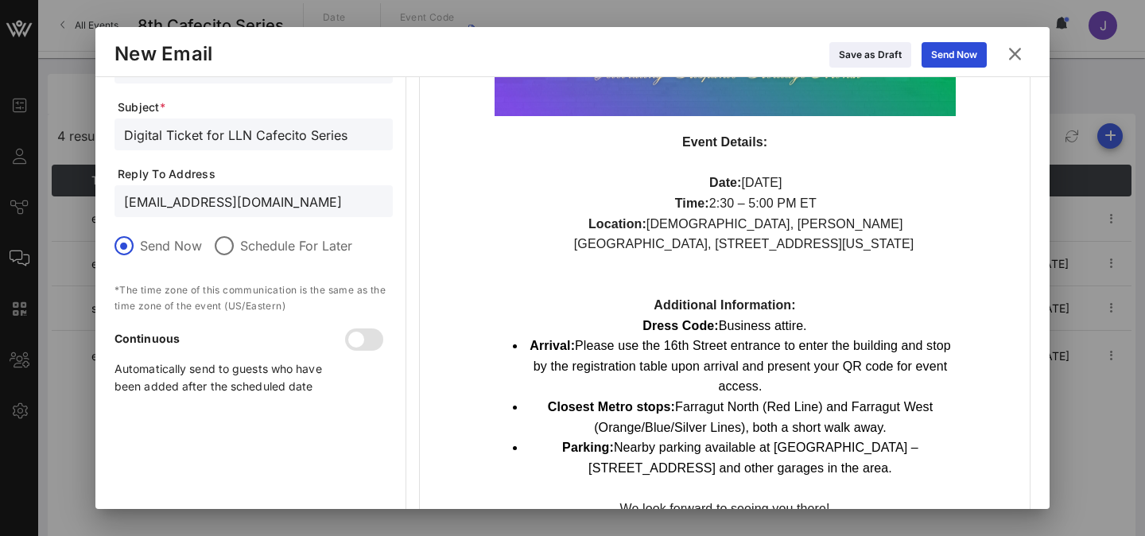
scroll to position [291, 0]
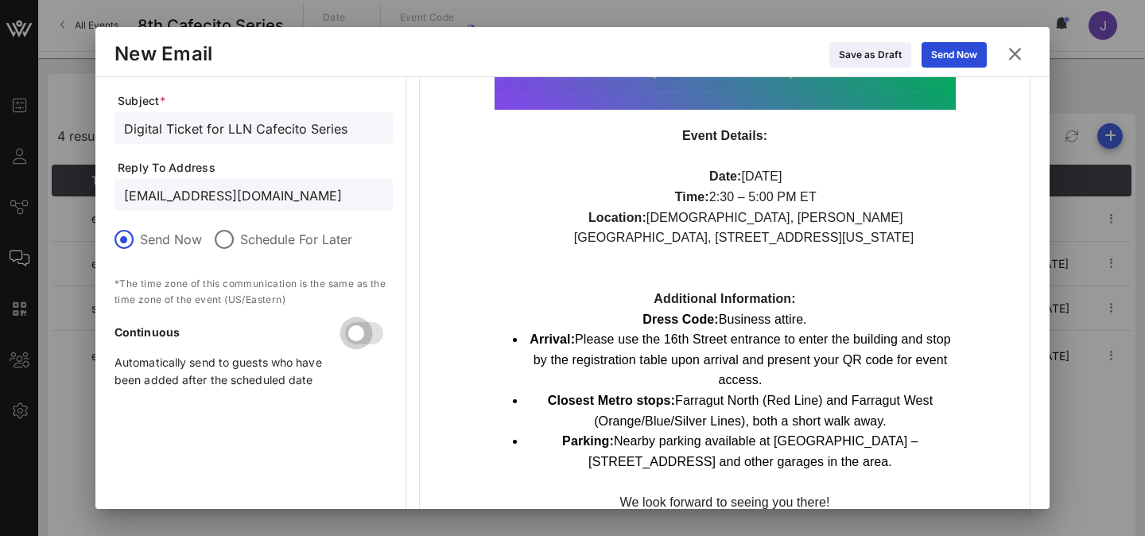
type input "[EMAIL_ADDRESS][DOMAIN_NAME]"
click at [349, 330] on div at bounding box center [356, 333] width 27 height 27
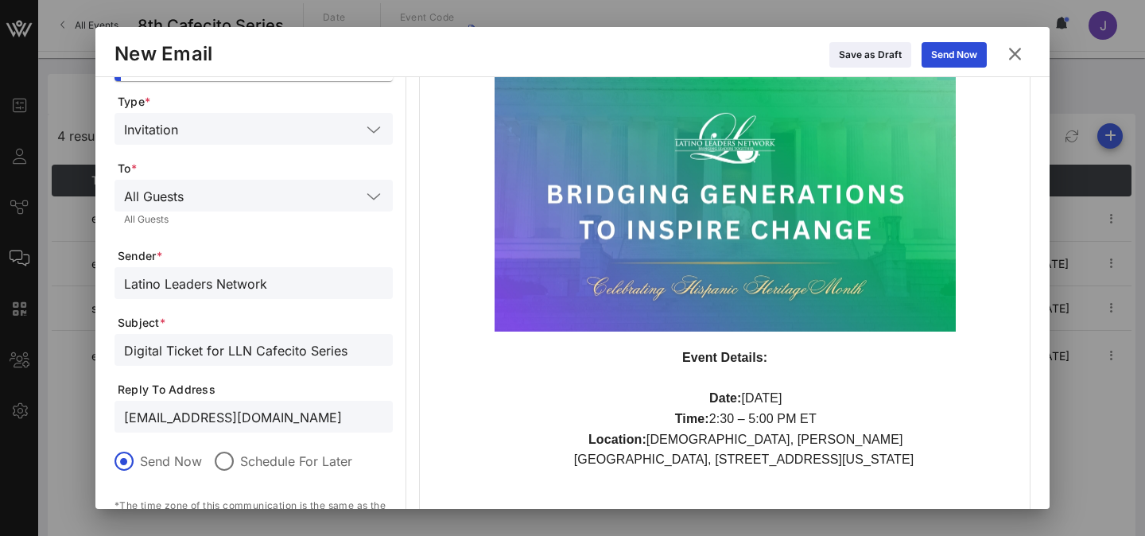
scroll to position [0, 0]
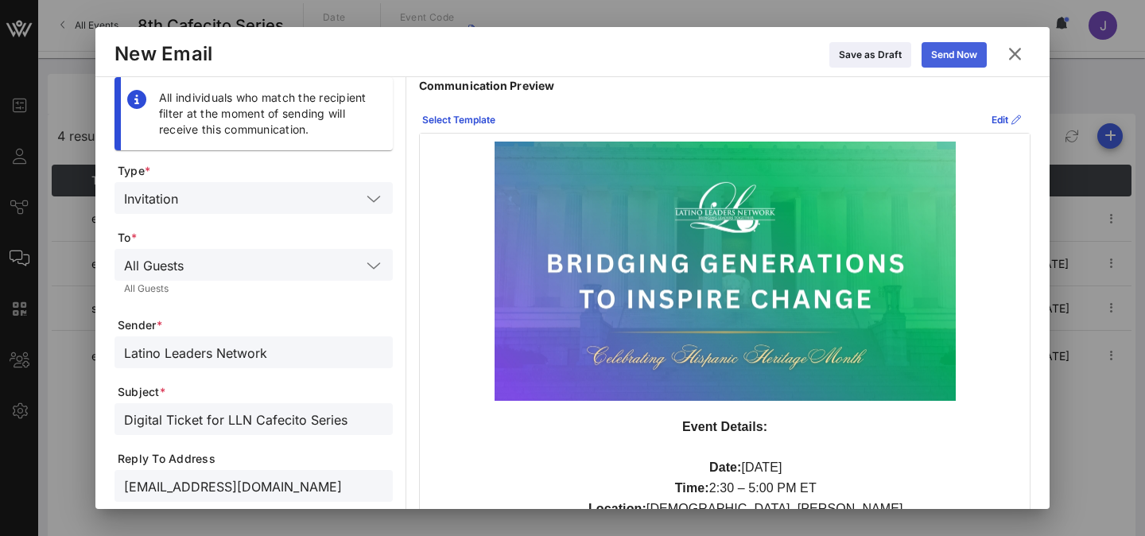
click at [952, 52] on icon at bounding box center [954, 55] width 11 height 10
